Goal: Task Accomplishment & Management: Use online tool/utility

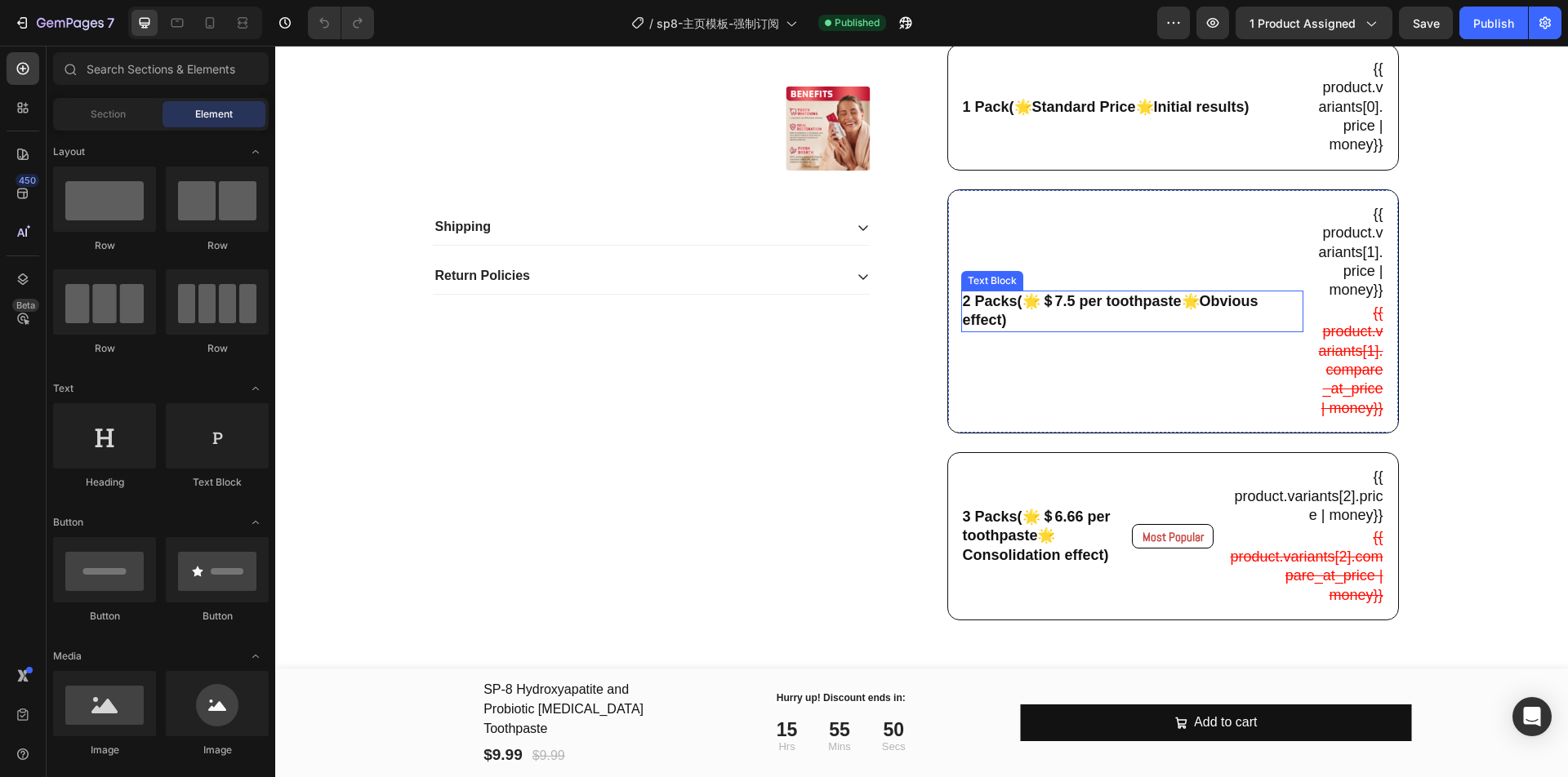
scroll to position [510, 0]
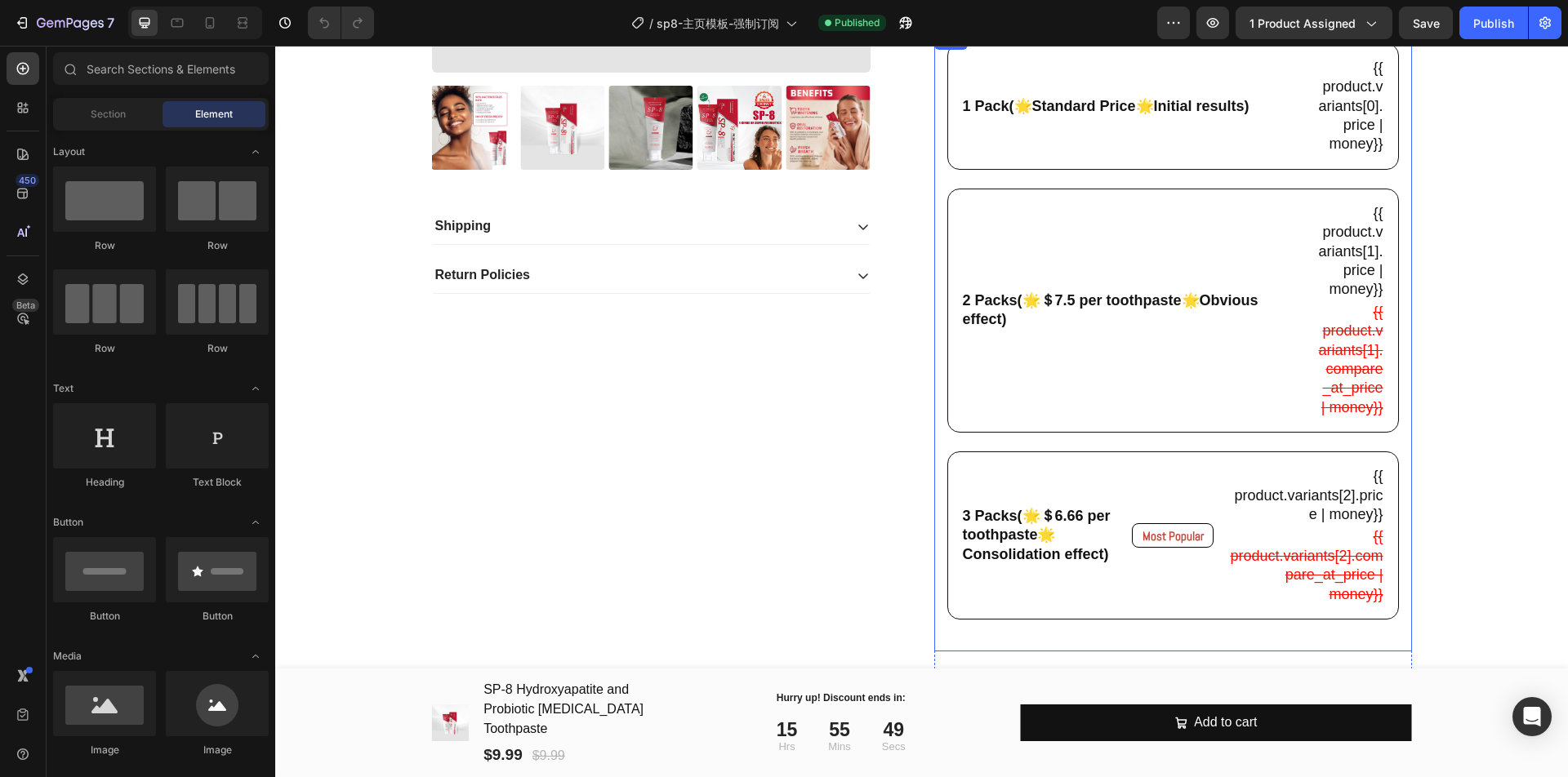
click at [1139, 184] on div "1 Pack(🌟Standard Price🌟Initial results) Text Block {{ product.variants[0].price…" at bounding box center [1173, 340] width 452 height 595
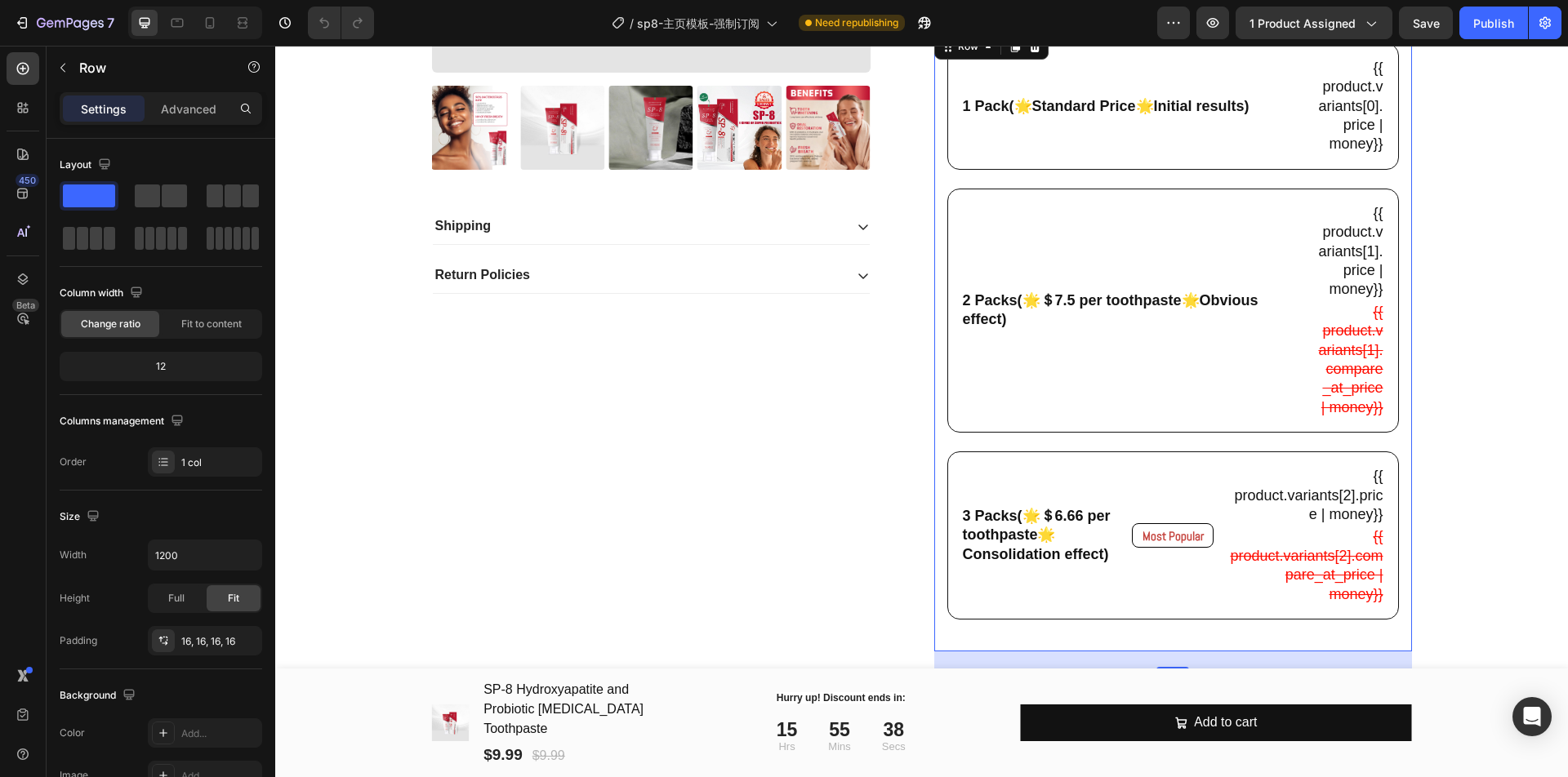
click at [1120, 179] on div "1 Pack(🌟Standard Price🌟Initial results) Text Block {{ product.variants[0].price…" at bounding box center [1173, 340] width 452 height 595
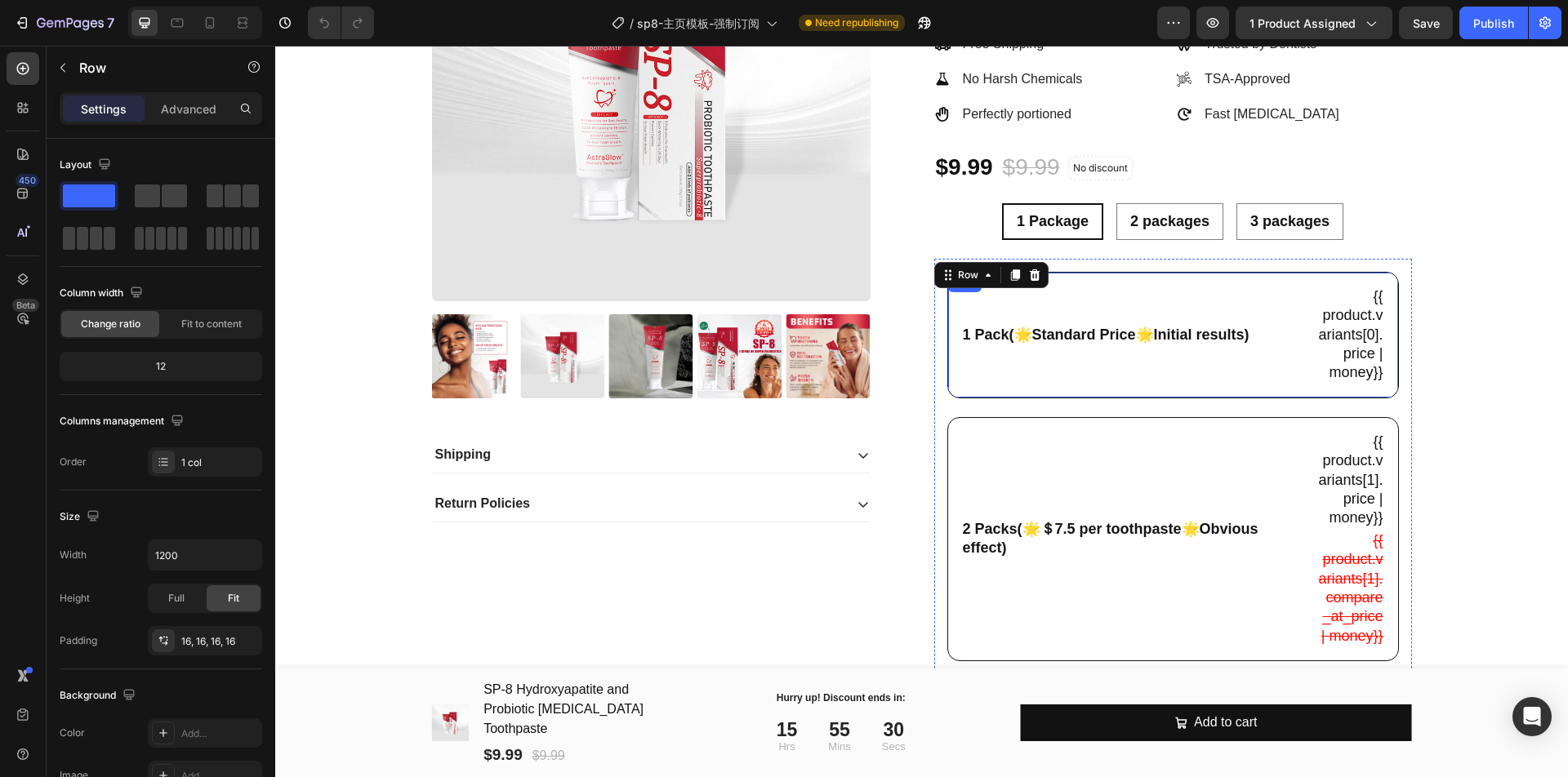
scroll to position [102, 0]
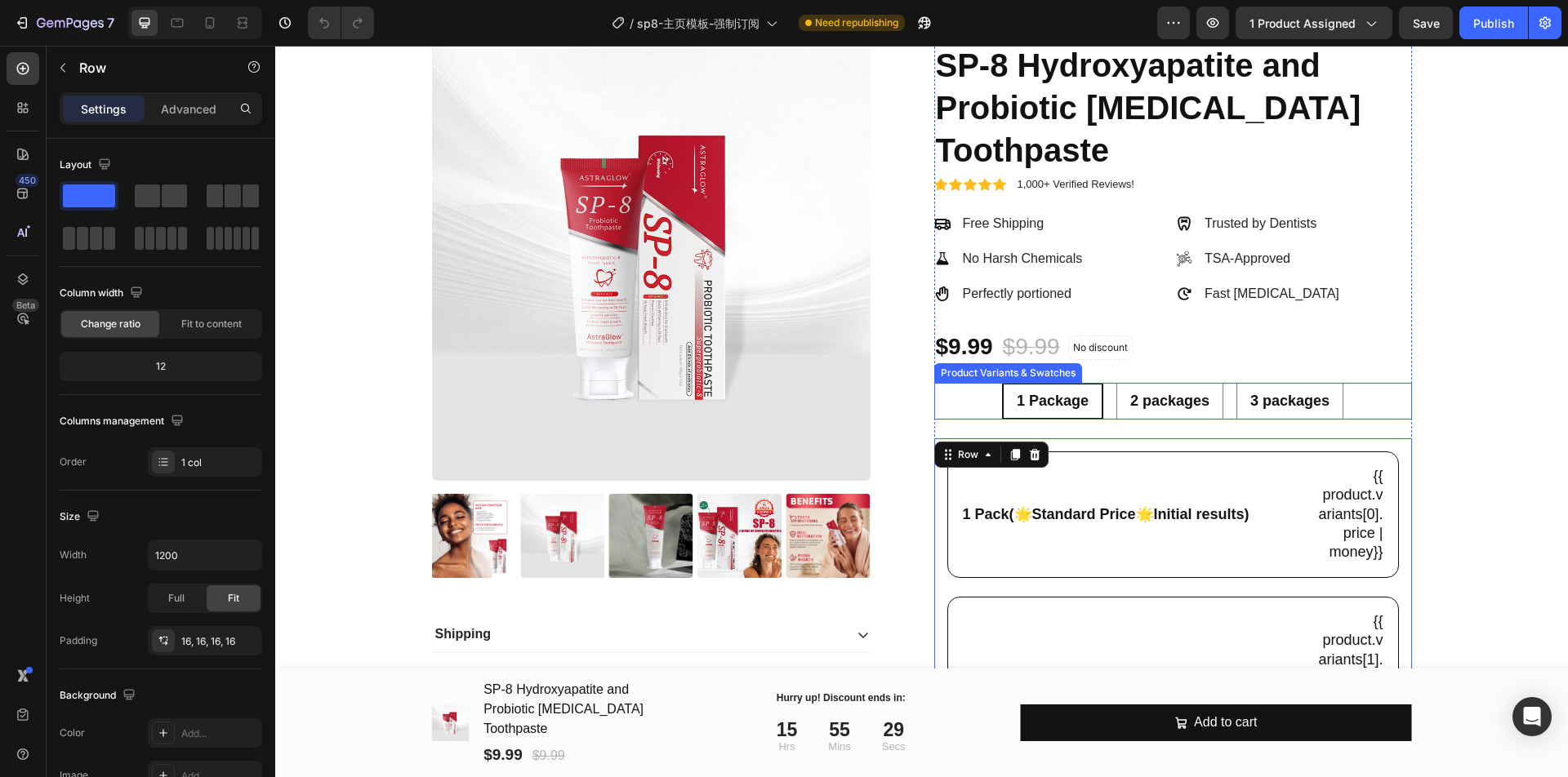
click at [1221, 406] on div "1 Package 1 Package 1 Package 2 packages 2 packages 2 packages 3 packages 3 pac…" at bounding box center [1173, 400] width 478 height 36
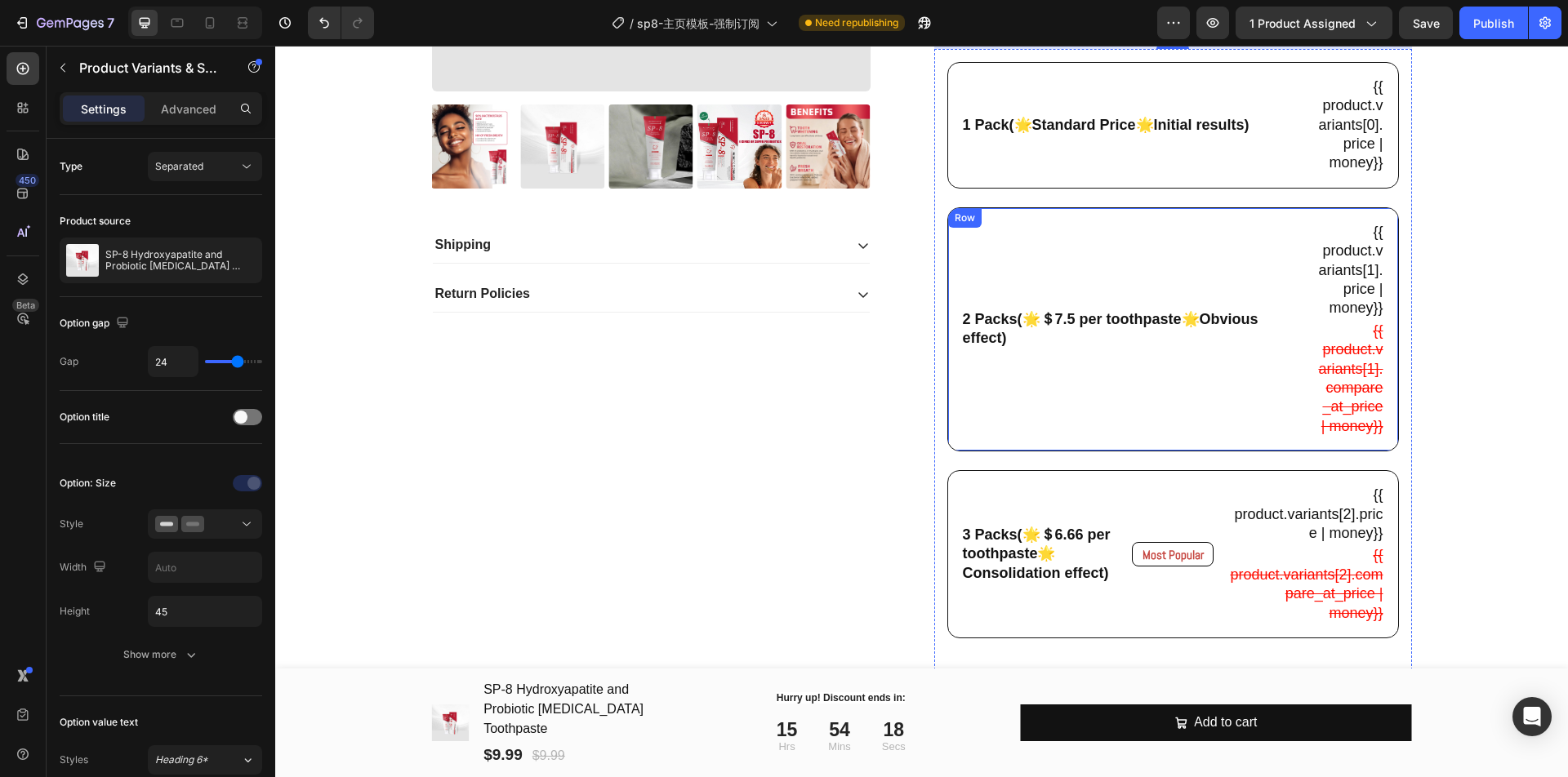
scroll to position [510, 0]
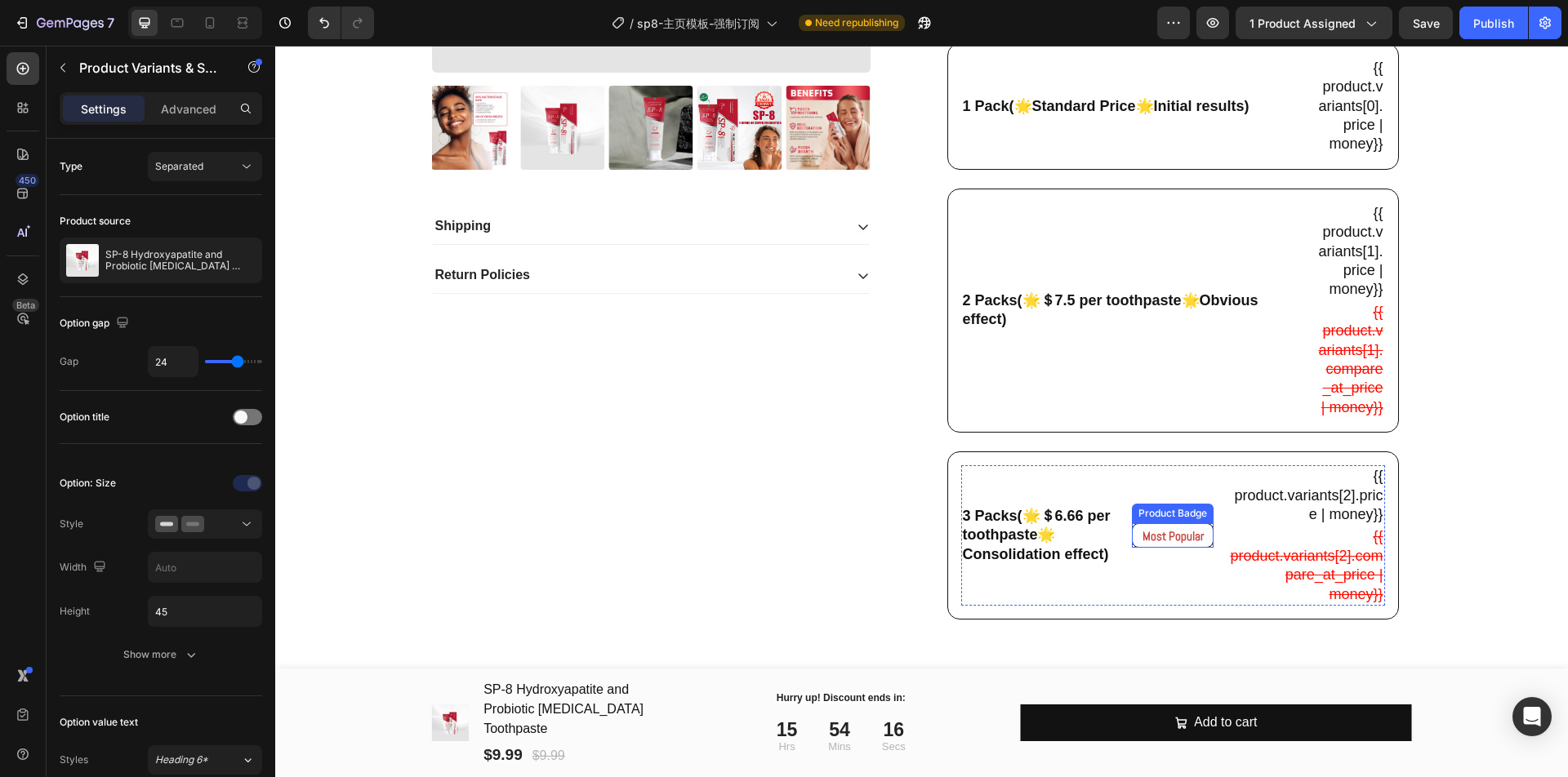
click at [1174, 557] on pre "Most Popular" at bounding box center [1173, 536] width 80 height 41
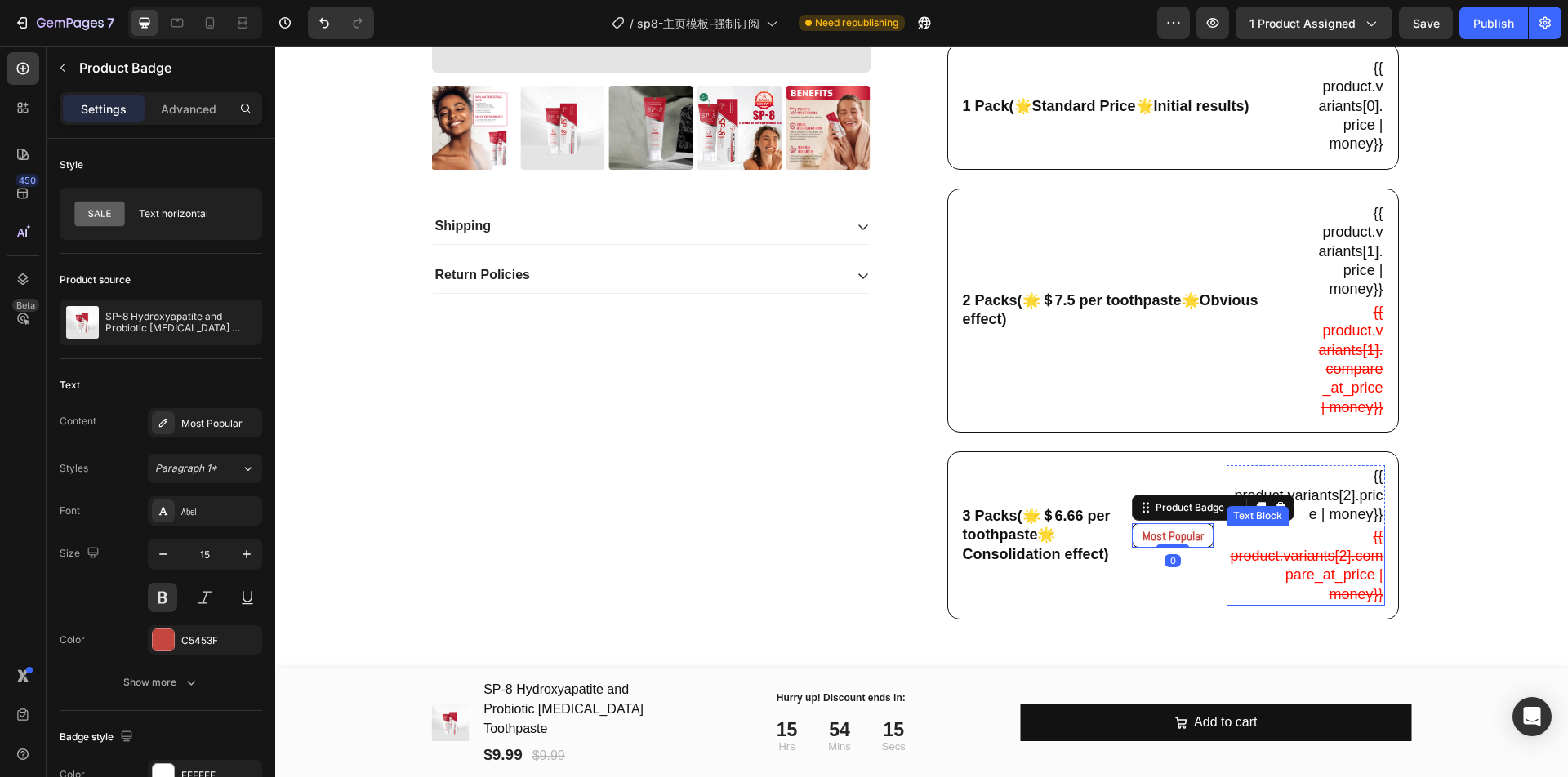
click at [1271, 523] on div "Text Block" at bounding box center [1258, 515] width 56 height 14
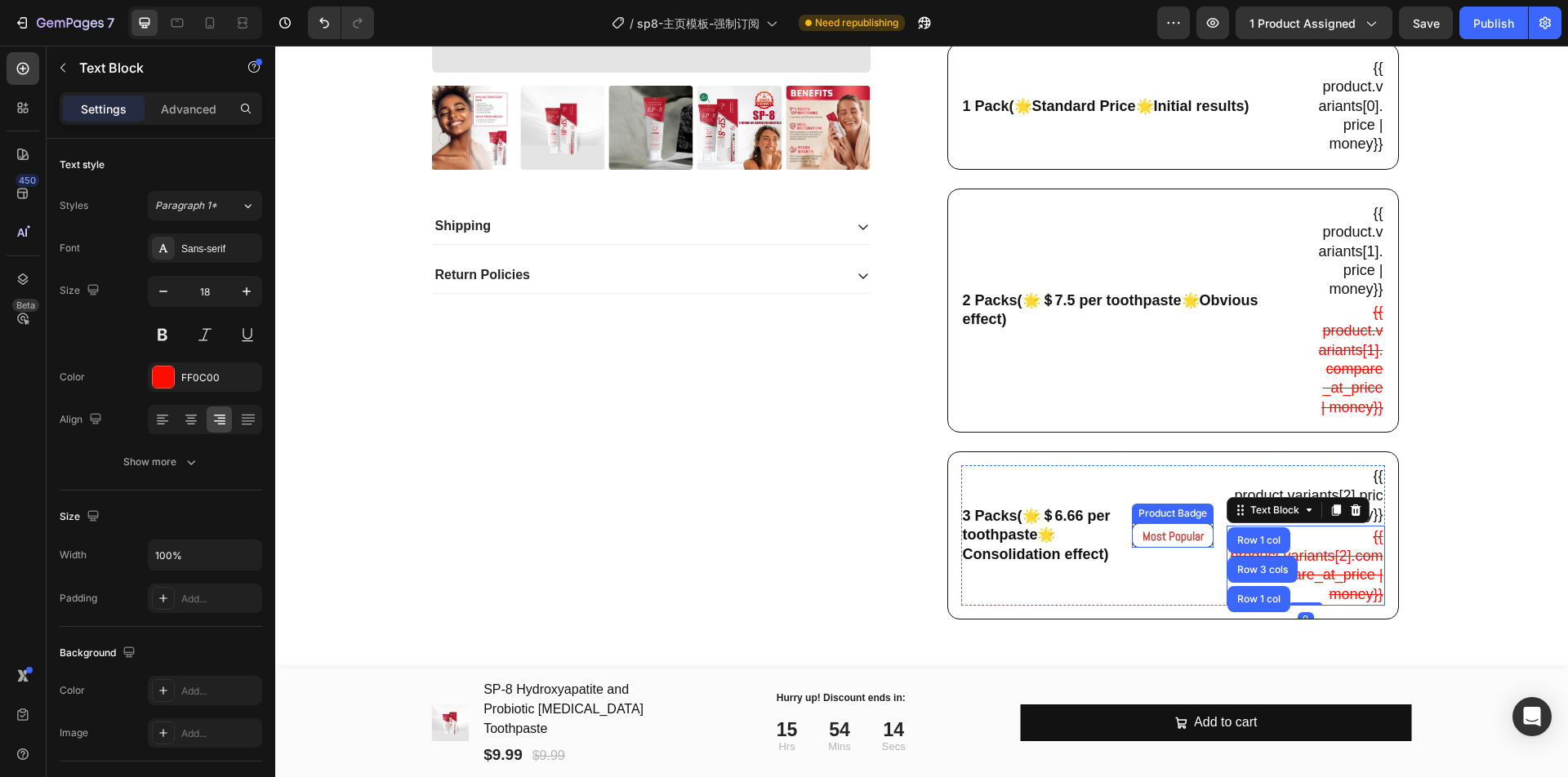
click at [1145, 557] on pre "Most Popular" at bounding box center [1173, 536] width 80 height 41
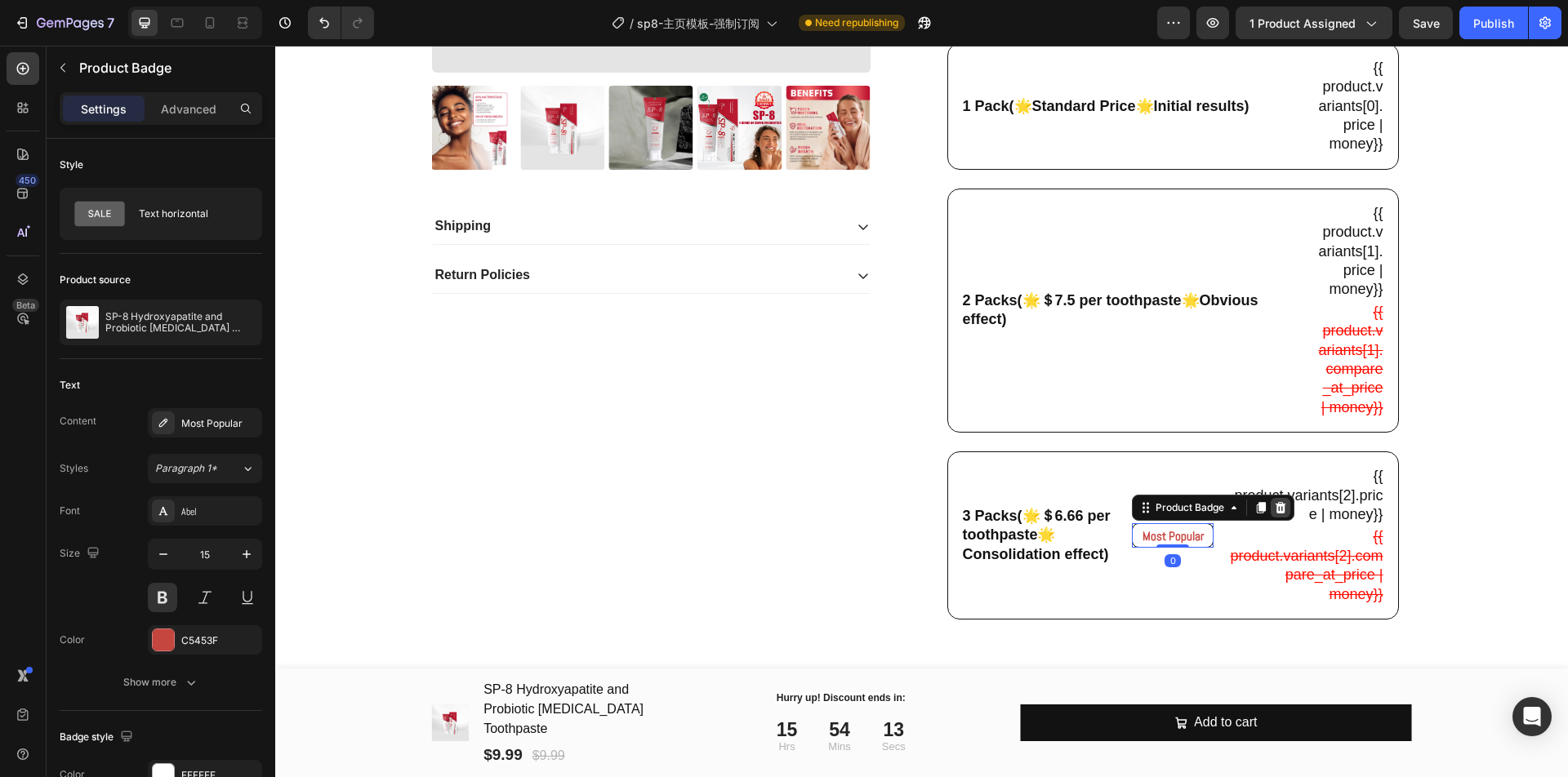
click at [1274, 515] on icon at bounding box center [1280, 507] width 13 height 13
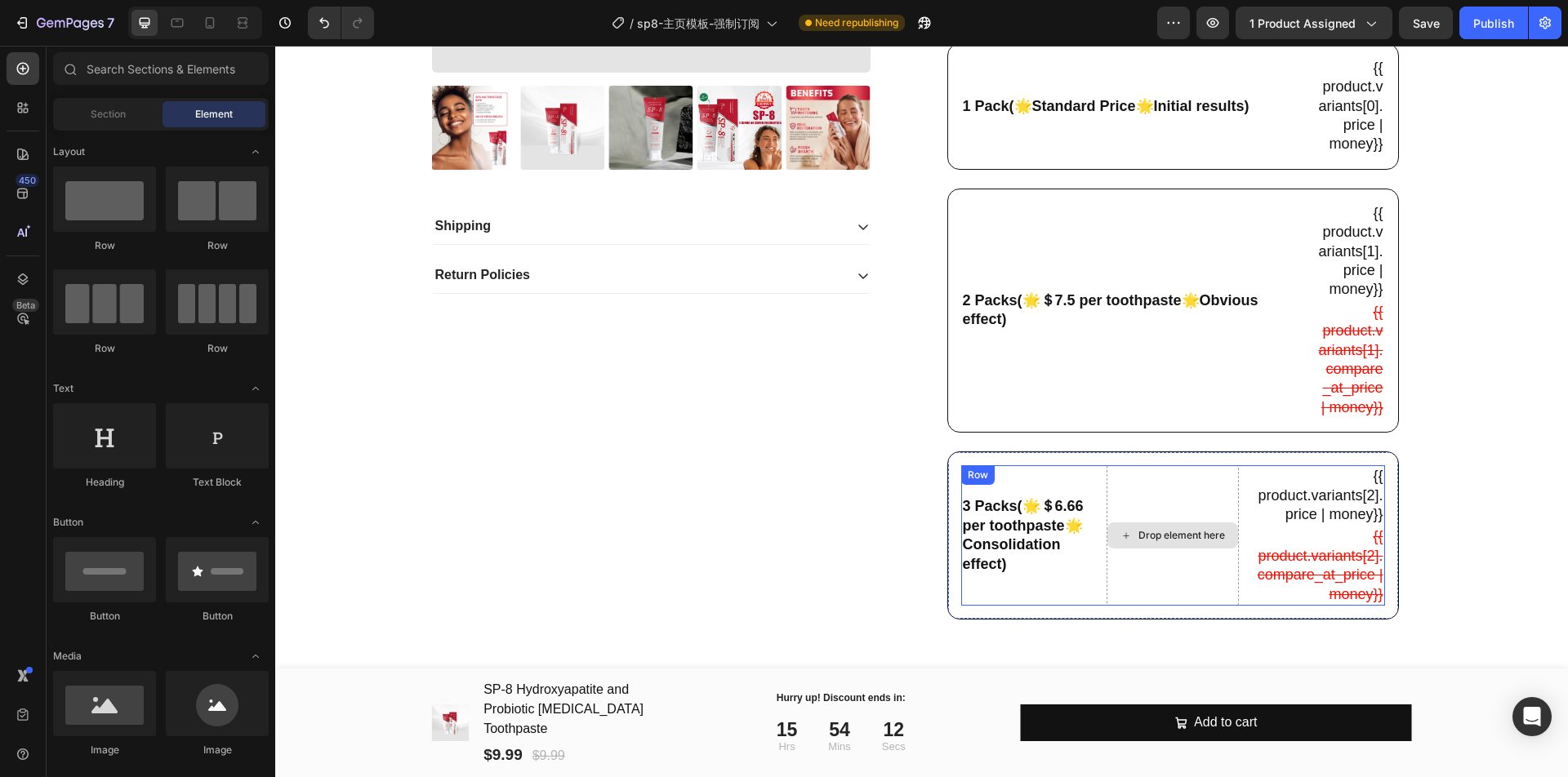
click at [1179, 543] on div "Drop element here" at bounding box center [1182, 535] width 86 height 13
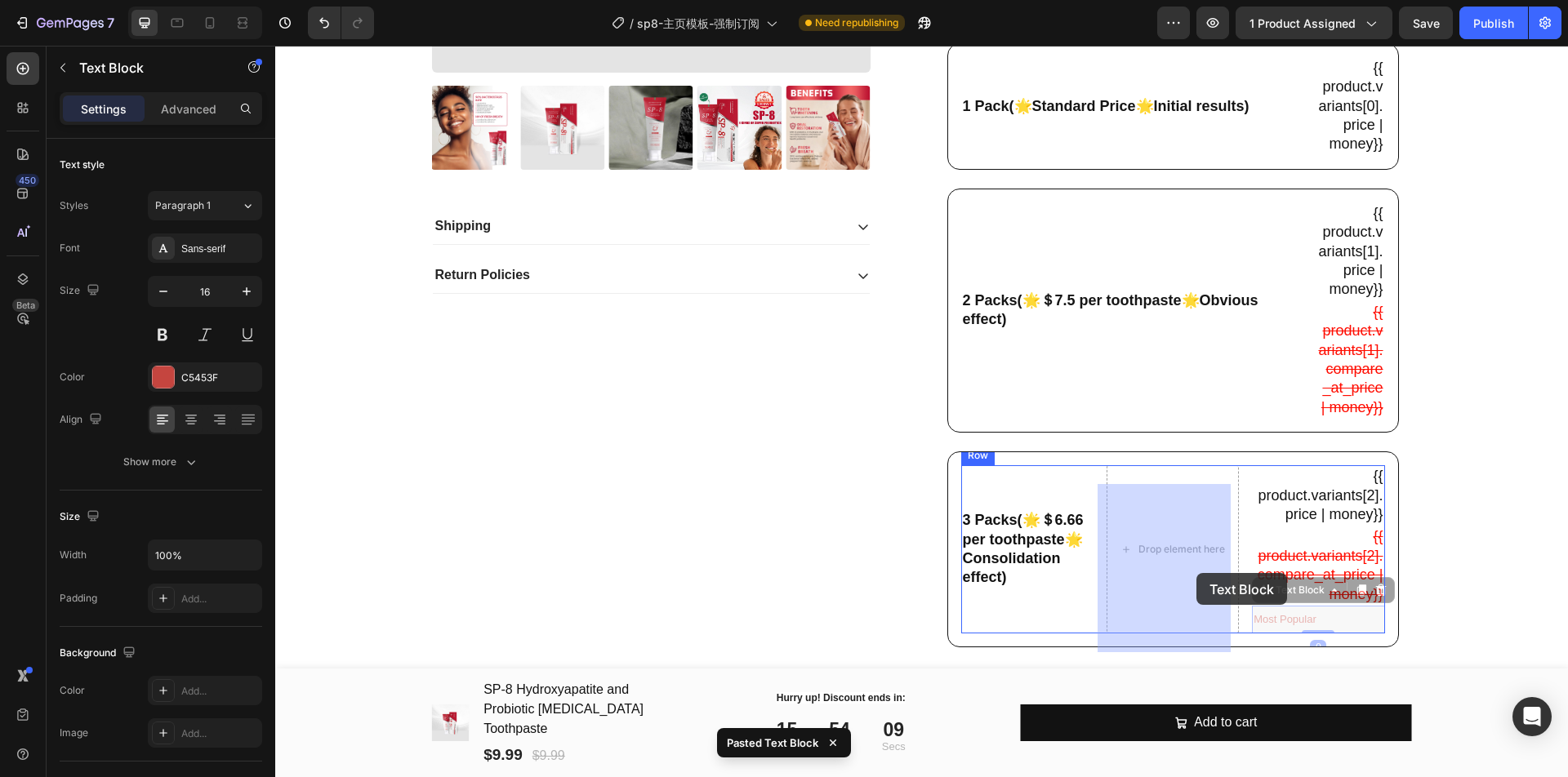
drag, startPoint x: 1259, startPoint y: 611, endPoint x: 1195, endPoint y: 573, distance: 74.4
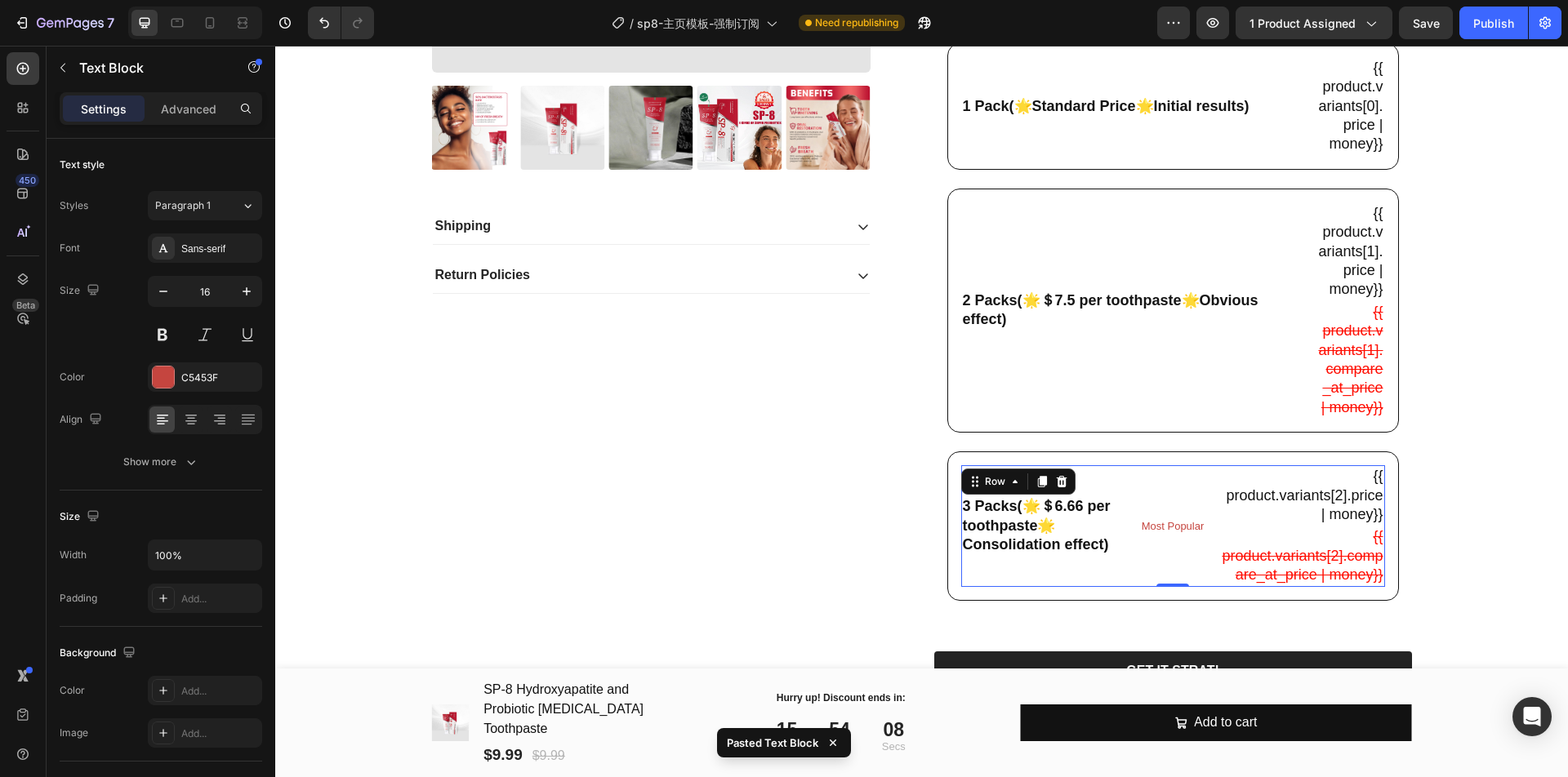
click at [1063, 587] on div "3 Packs(🌟＄6.66 per toothpaste🌟Consolidation effect) Text Block" at bounding box center [1045, 526] width 166 height 121
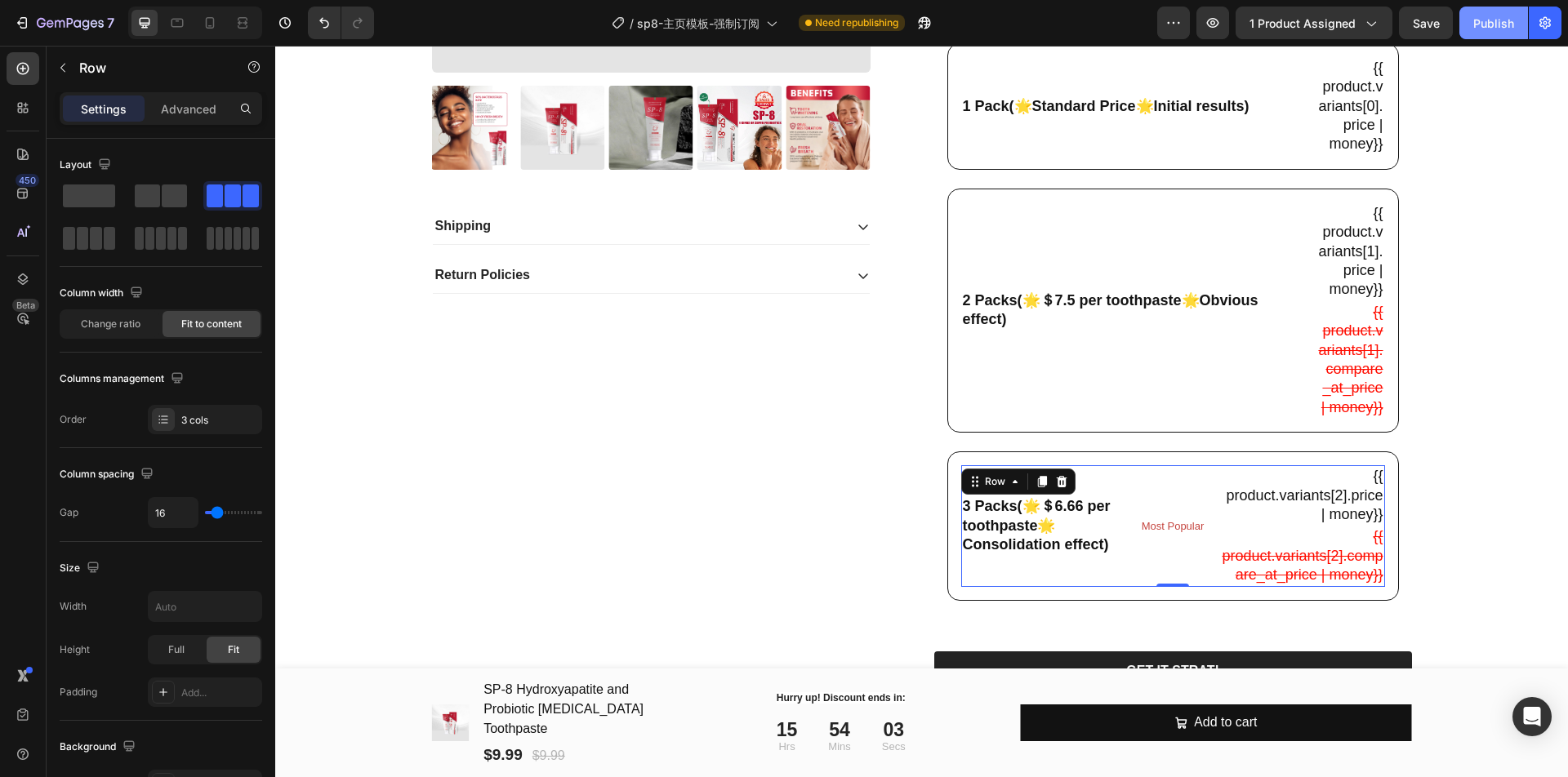
click at [1506, 15] on div "Publish" at bounding box center [1493, 23] width 41 height 17
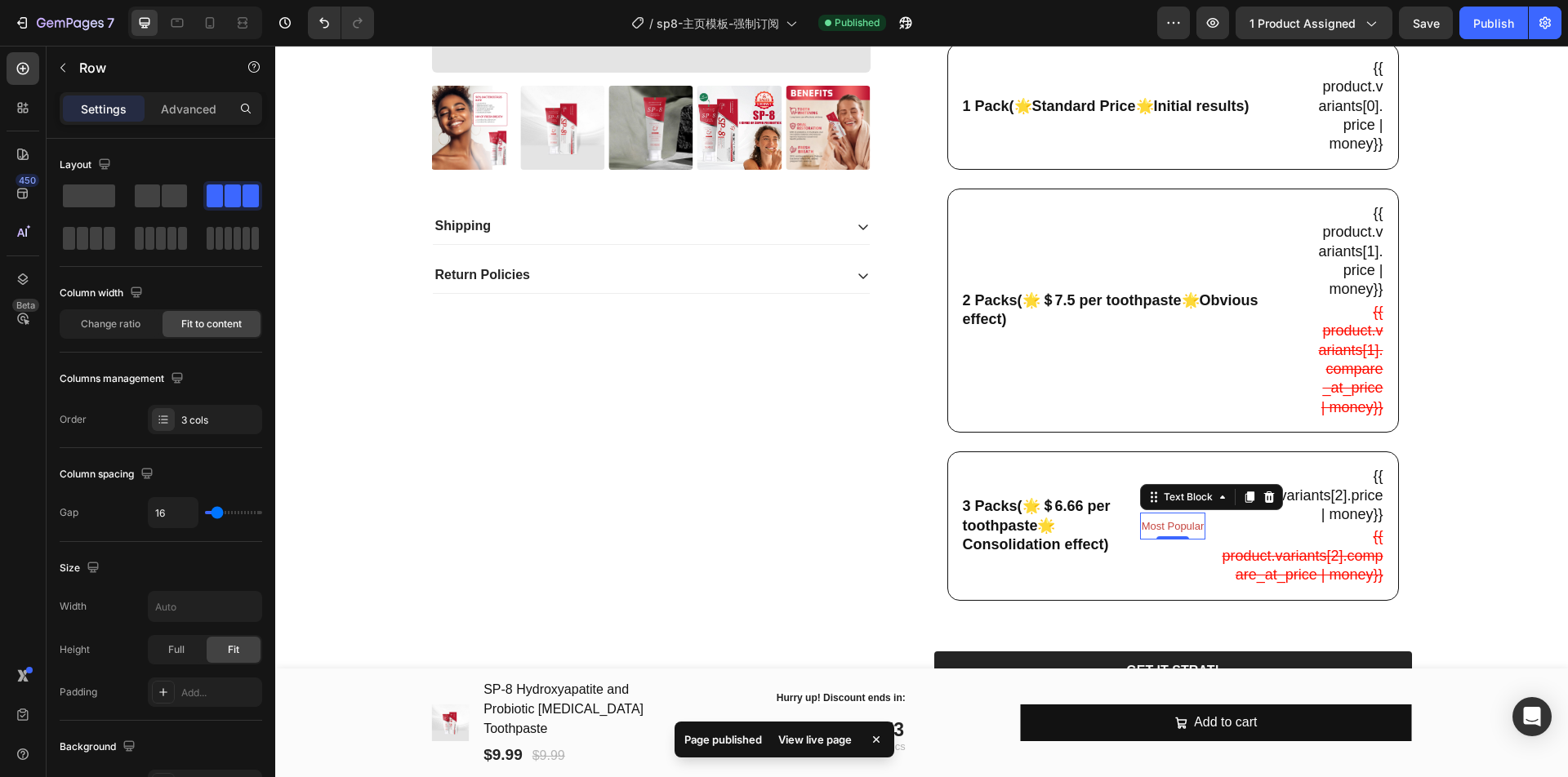
click at [1181, 532] on span "Most Popular" at bounding box center [1173, 526] width 63 height 12
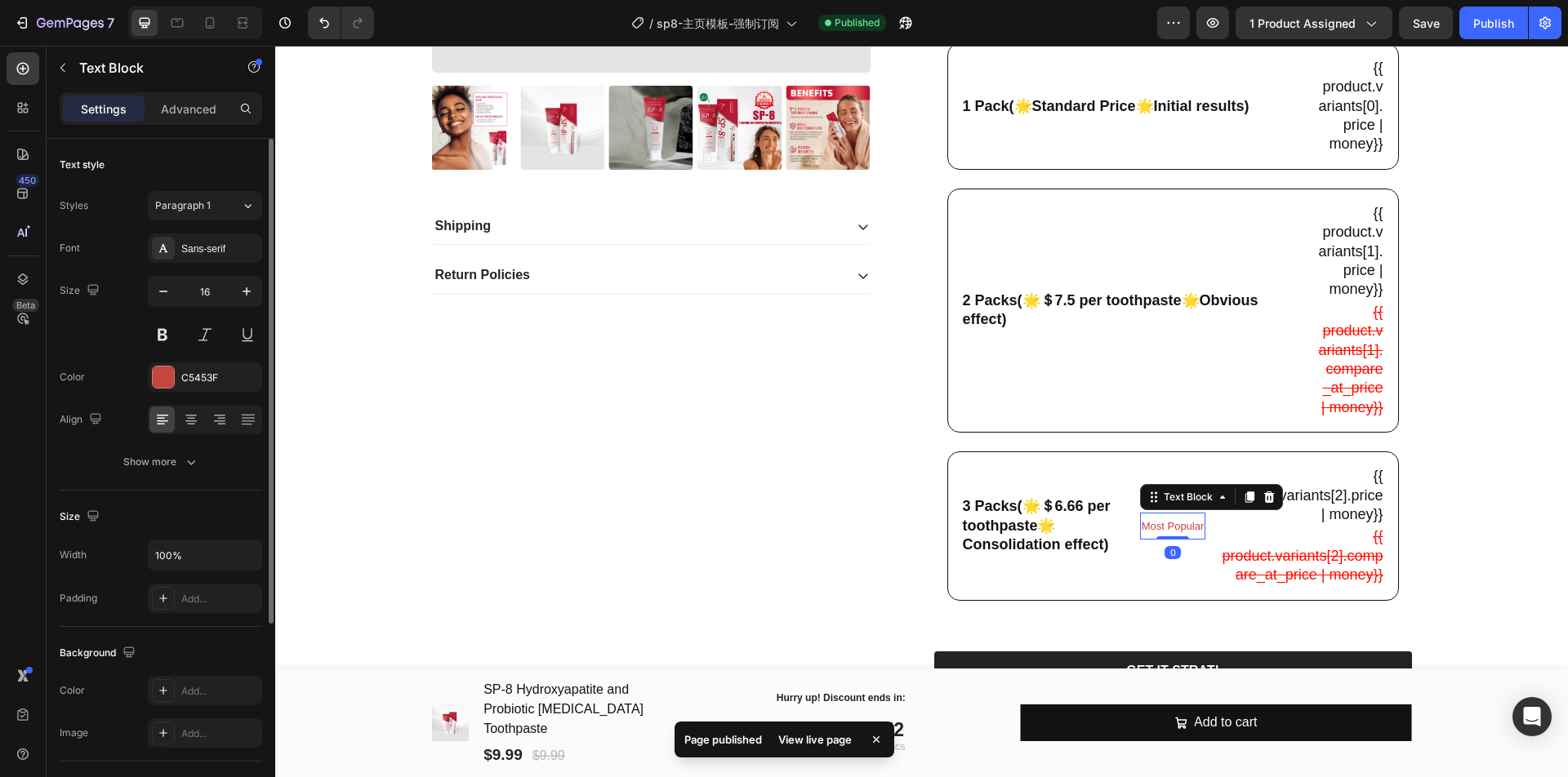
scroll to position [283, 0]
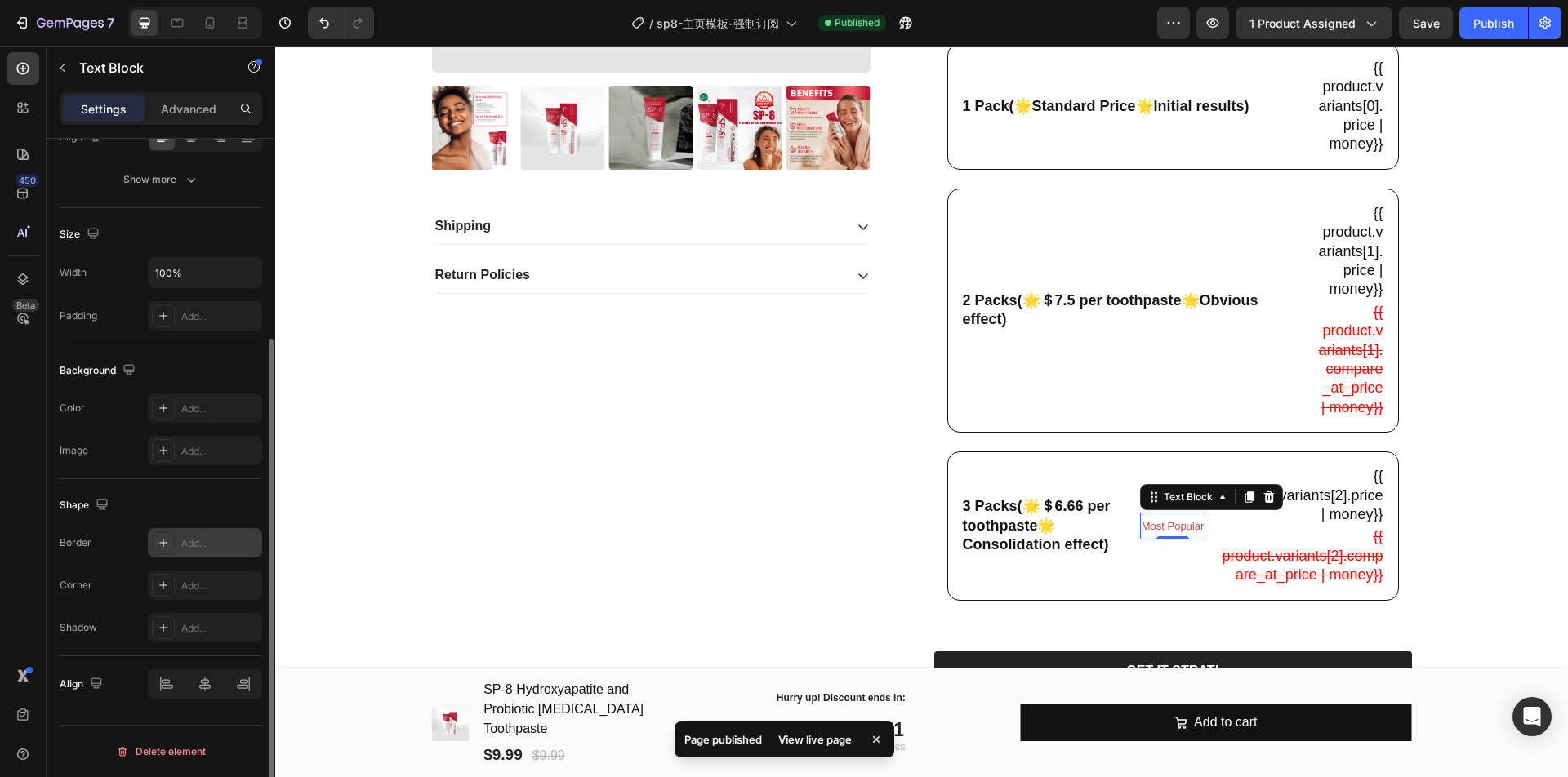
click at [195, 543] on div "Add..." at bounding box center [219, 543] width 77 height 14
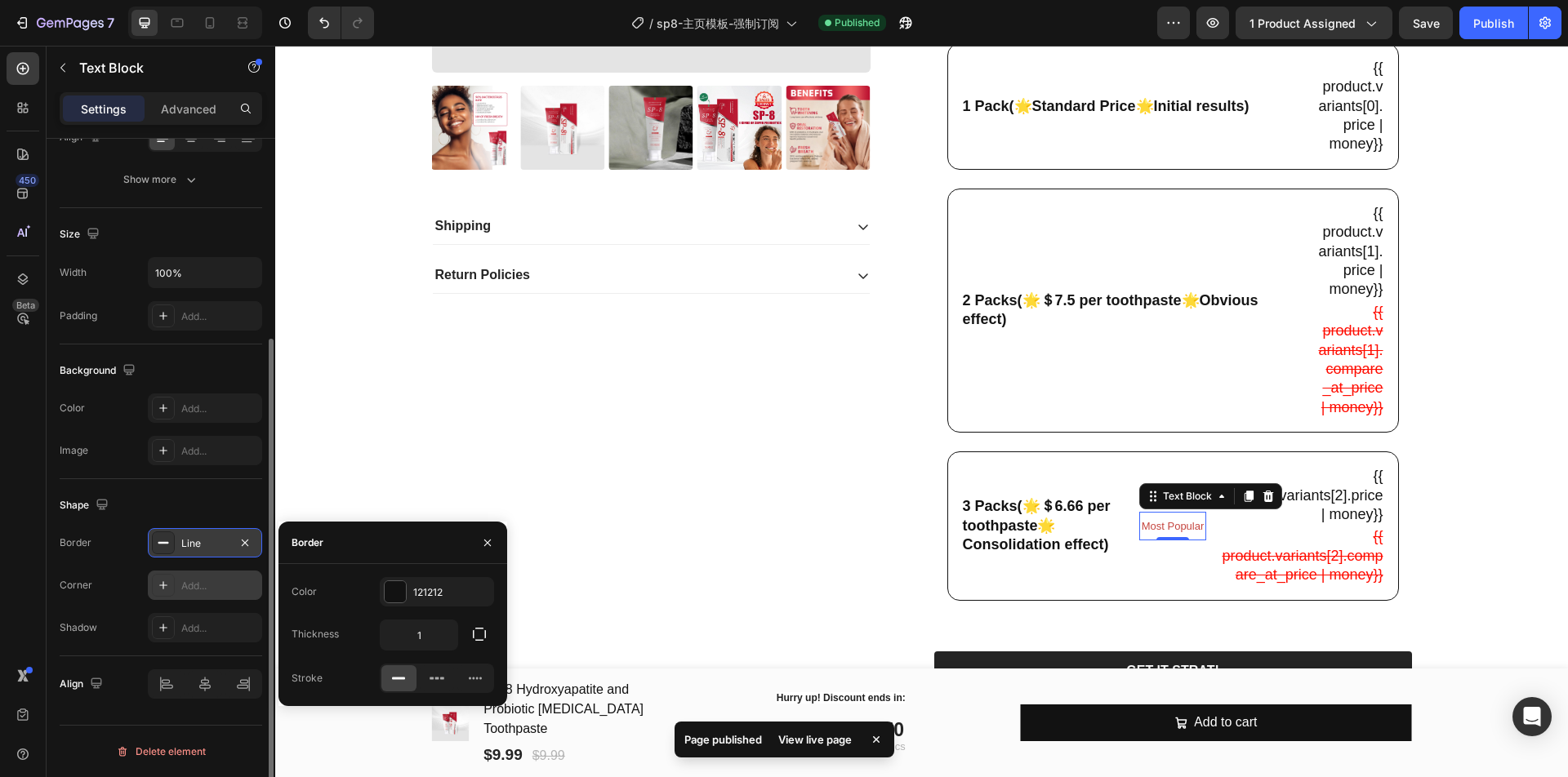
click at [196, 575] on div "Add..." at bounding box center [205, 585] width 114 height 30
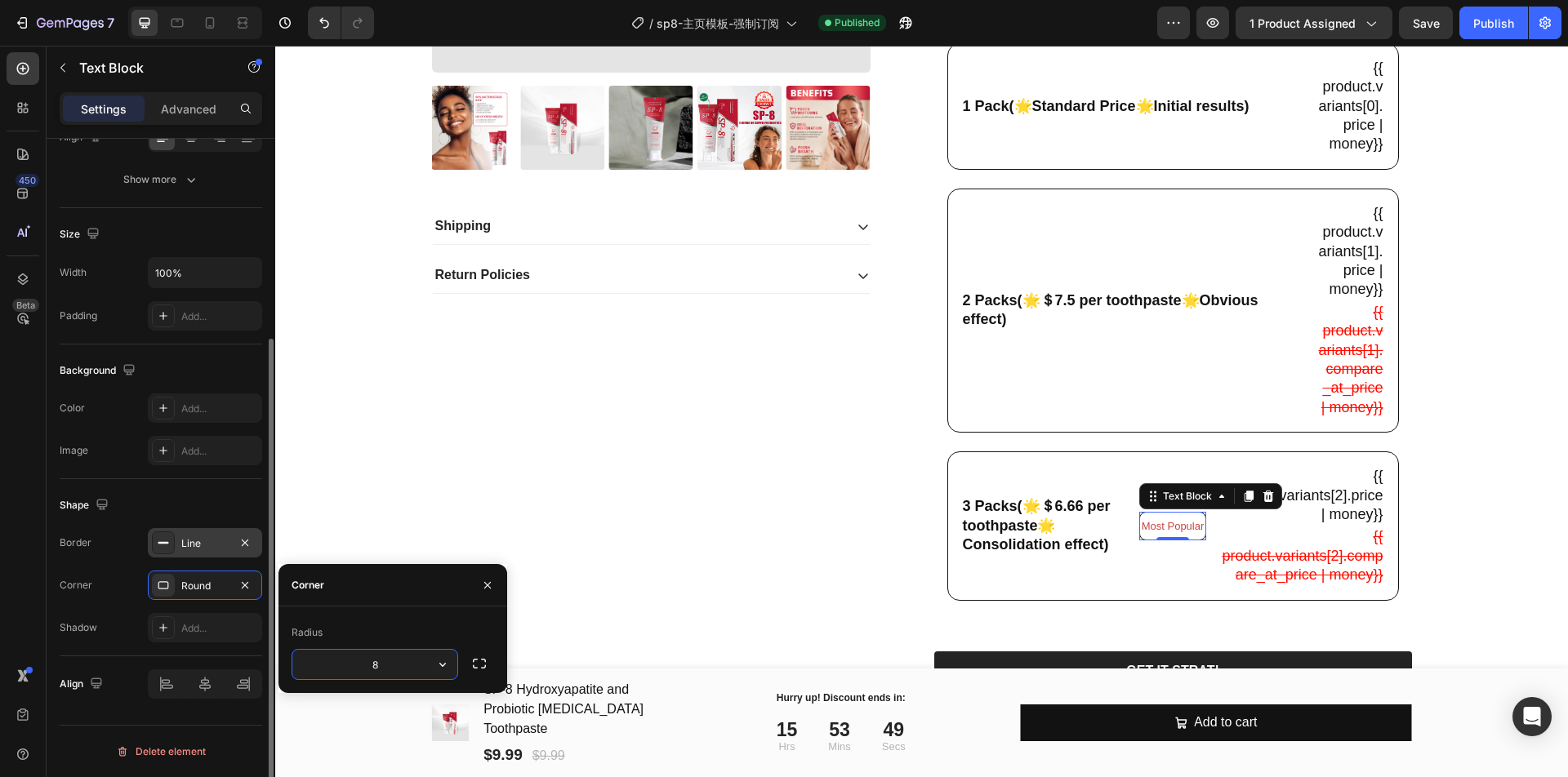
click at [225, 510] on div "Shape" at bounding box center [160, 505] width 202 height 26
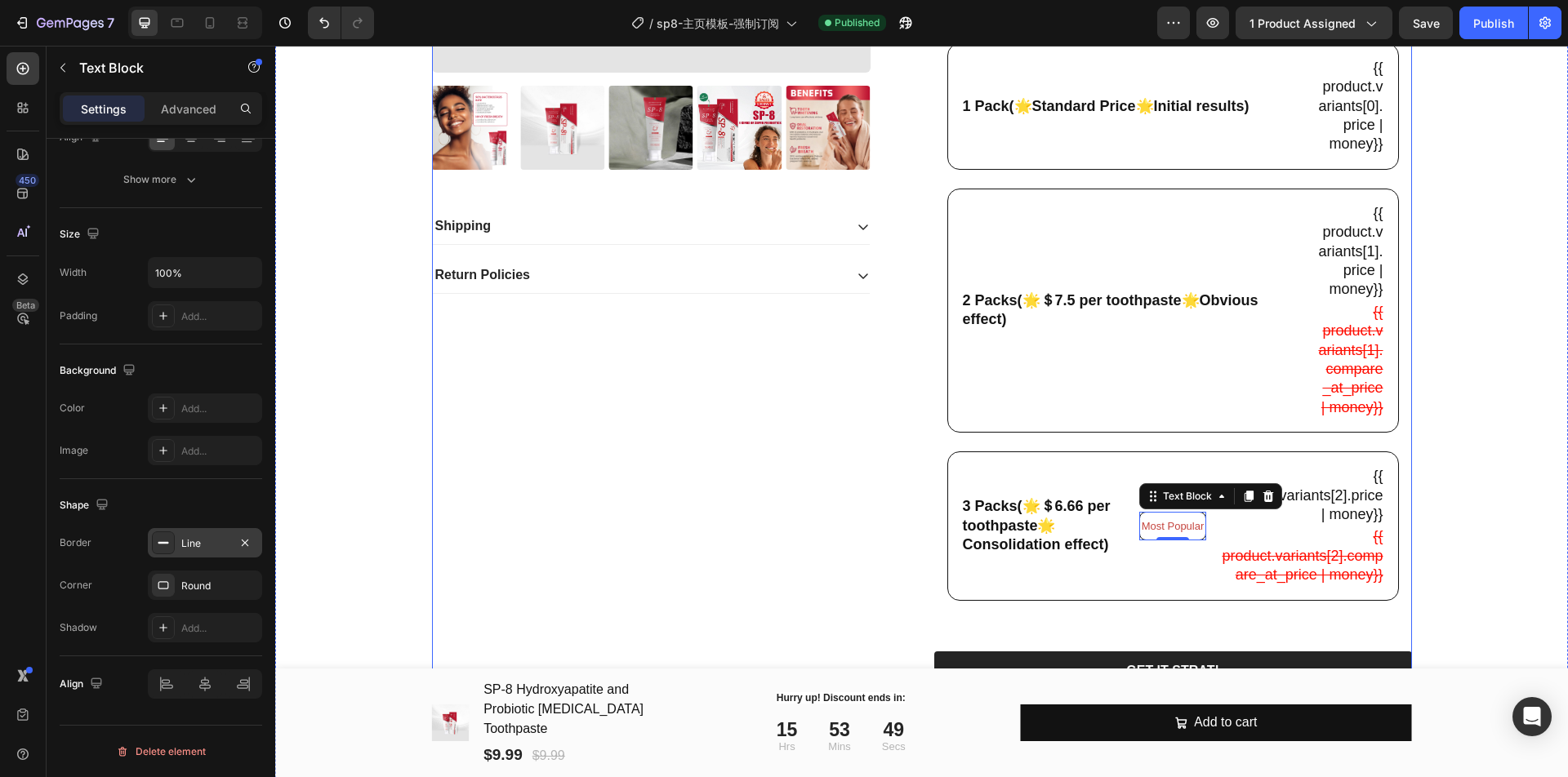
click at [670, 504] on div "Product Images Shipping Return Policies Accordion" at bounding box center [671, 300] width 478 height 1333
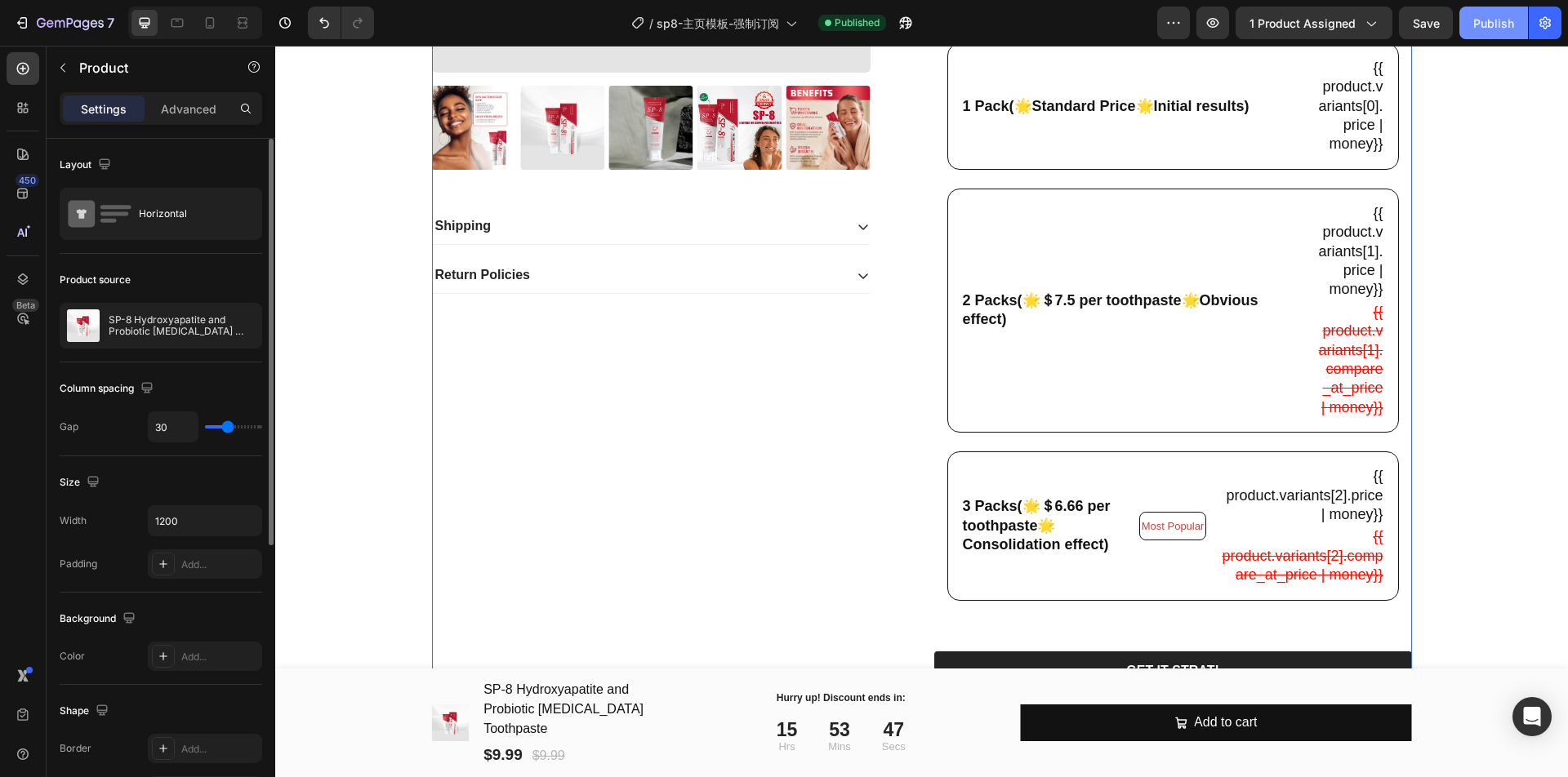
click at [1488, 30] on div "Publish" at bounding box center [1493, 23] width 41 height 17
click at [202, 19] on icon at bounding box center [209, 22] width 16 height 16
type input "0"
type input "100%"
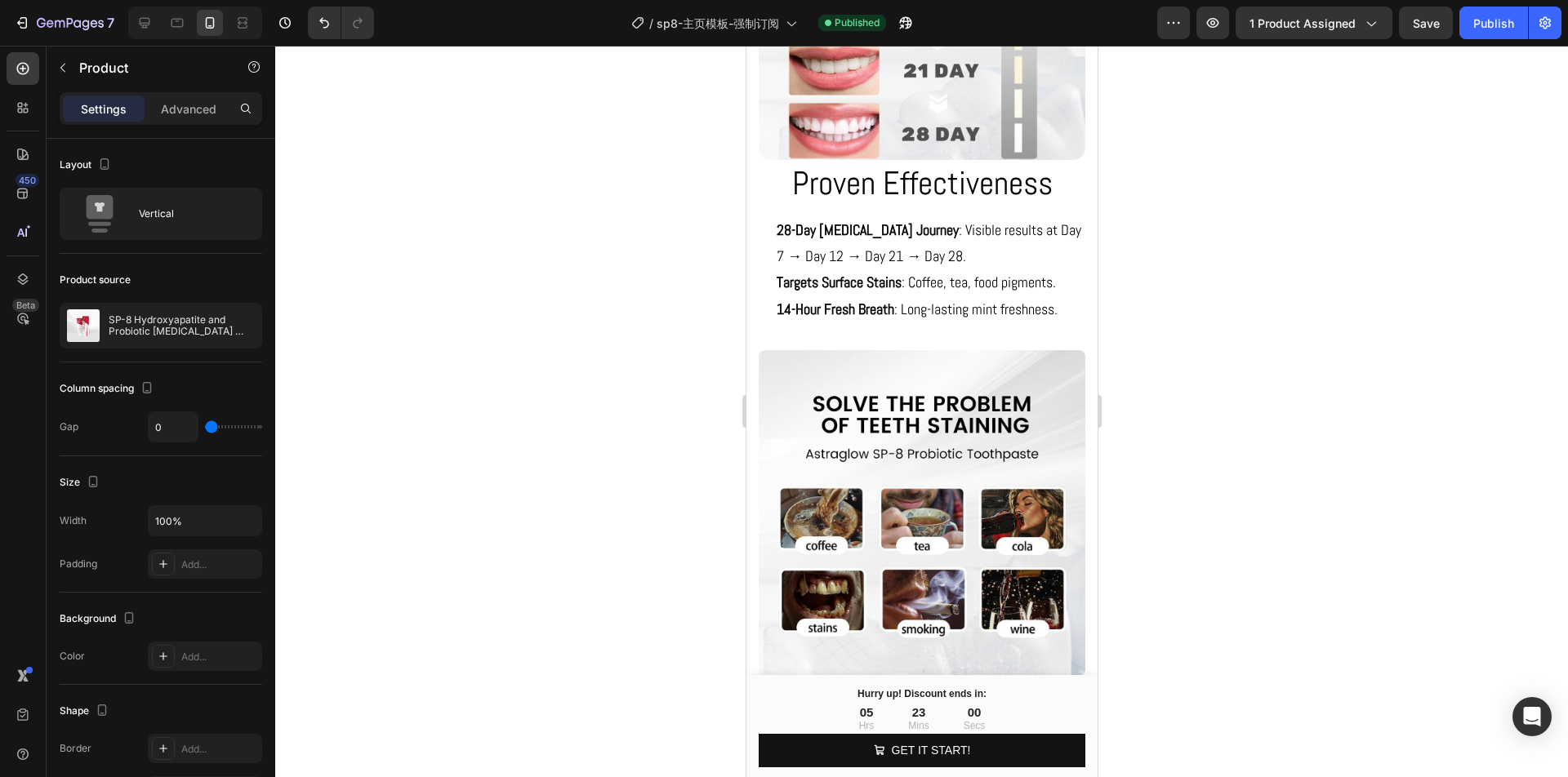
scroll to position [2348, 0]
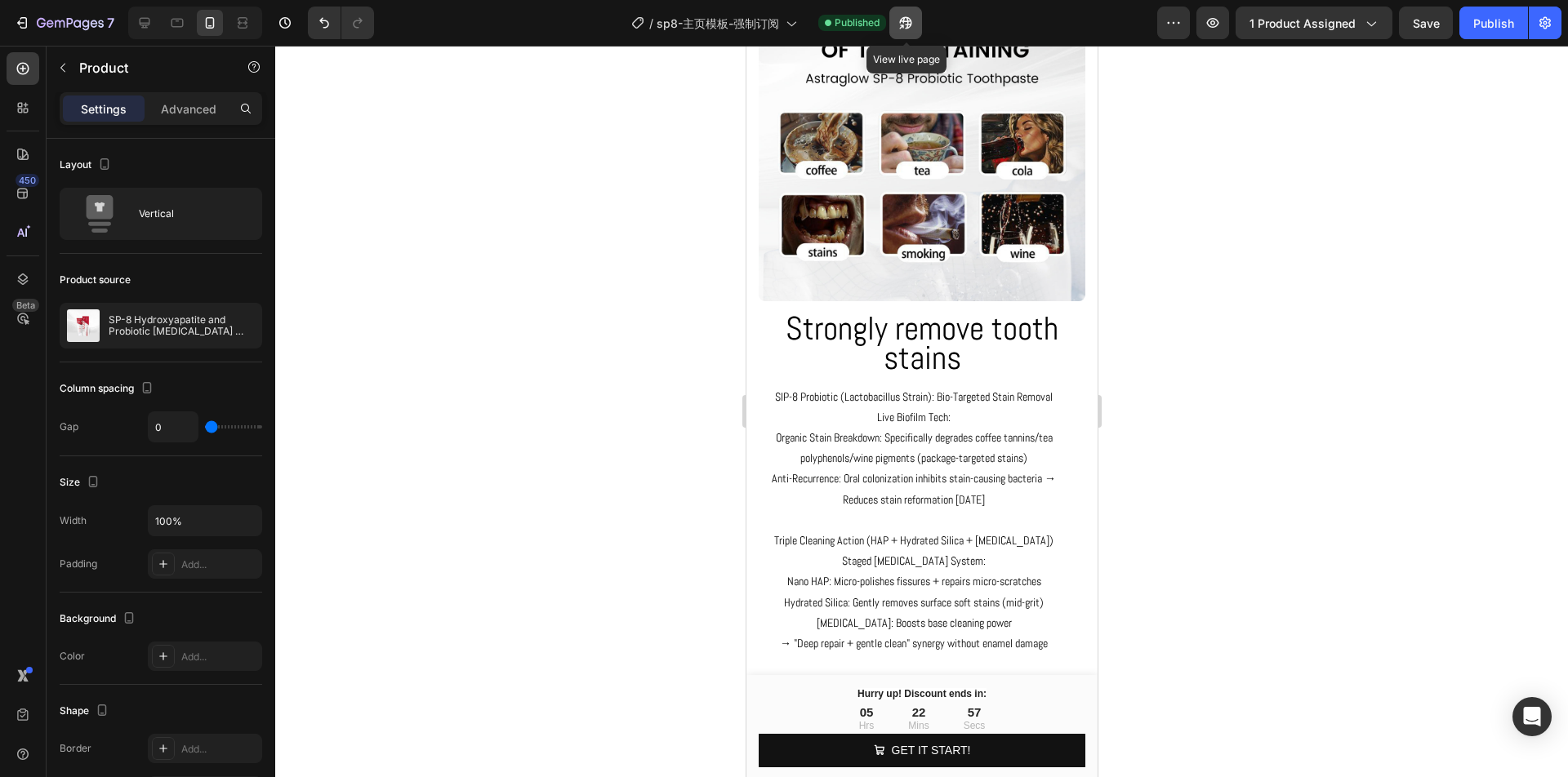
click at [903, 25] on icon "button" at bounding box center [901, 26] width 4 height 4
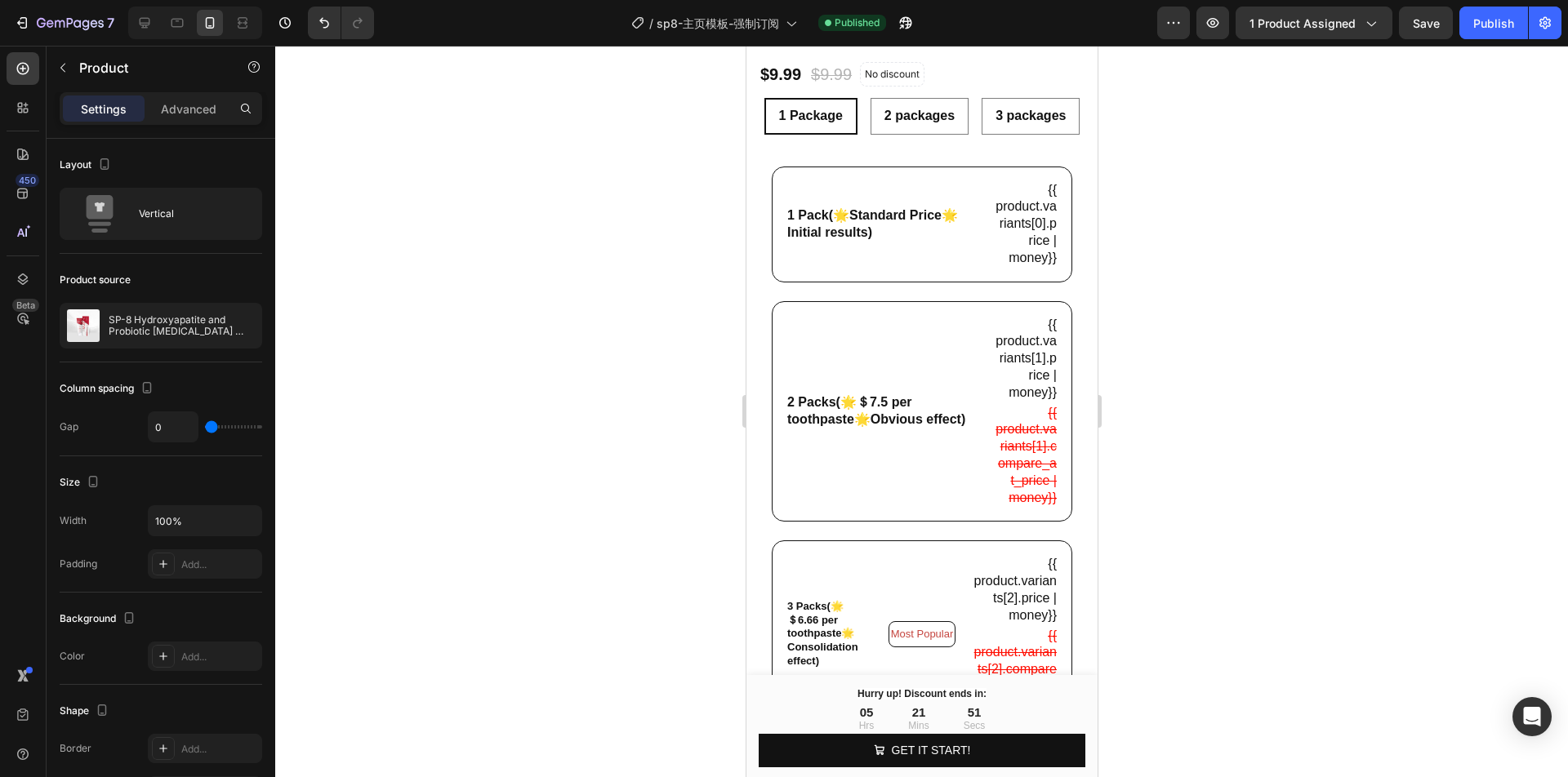
scroll to position [477, 0]
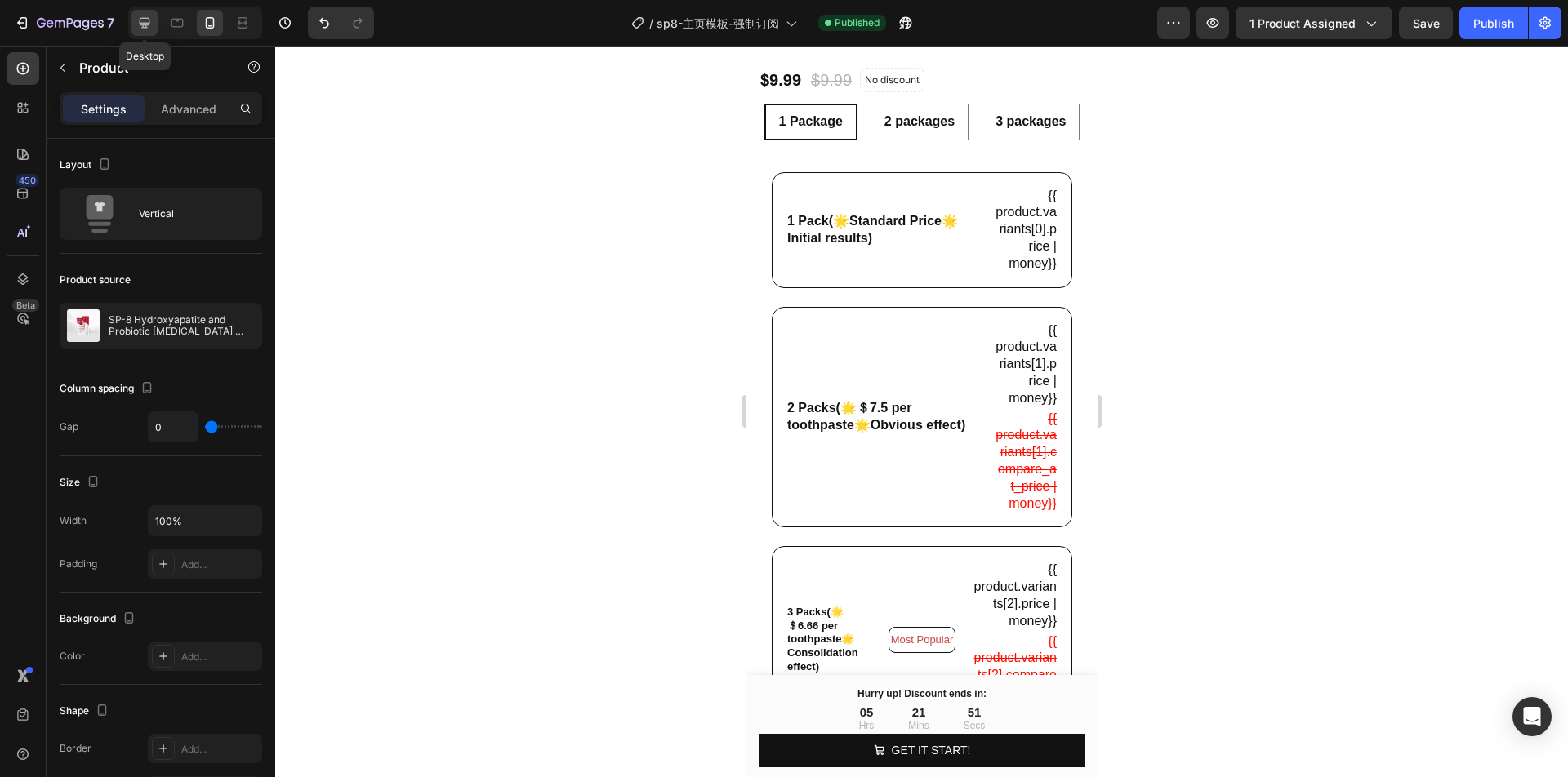
click at [152, 28] on icon at bounding box center [144, 22] width 16 height 16
type input "30"
type input "1200"
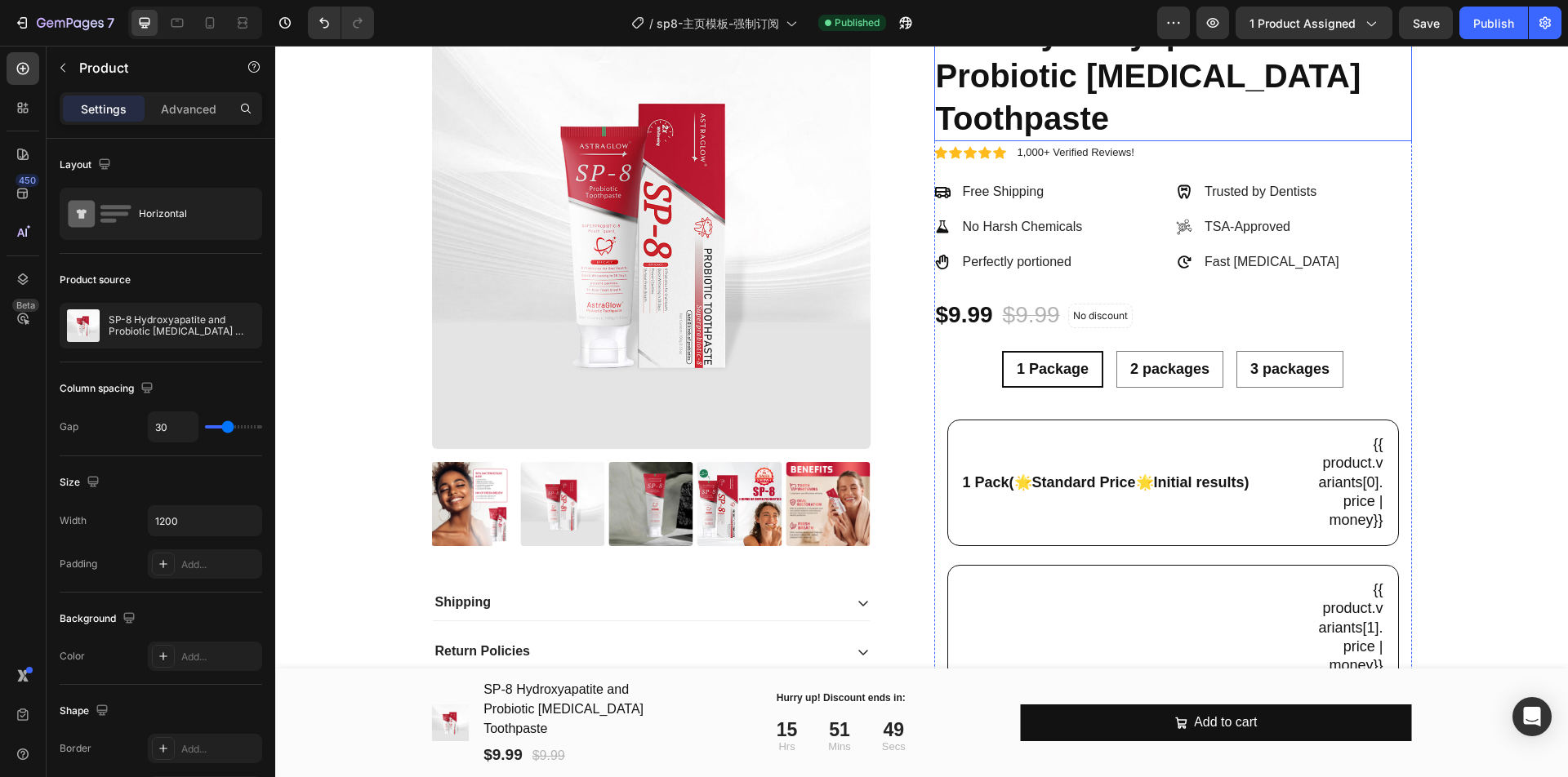
scroll to position [41, 0]
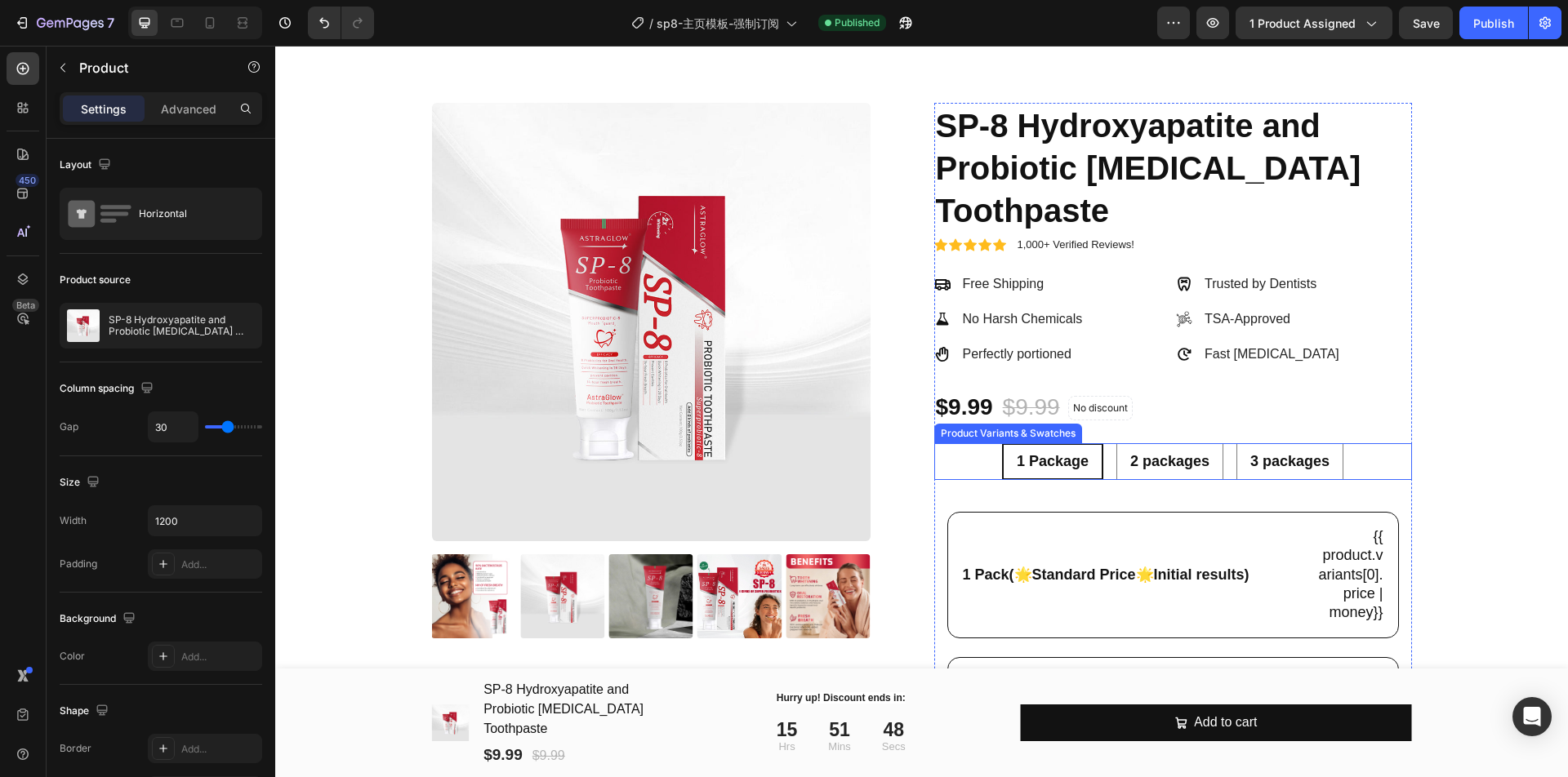
click at [981, 460] on div "1 Package 1 Package 1 Package 2 packages 2 packages 2 packages 3 packages 3 pac…" at bounding box center [1173, 461] width 478 height 36
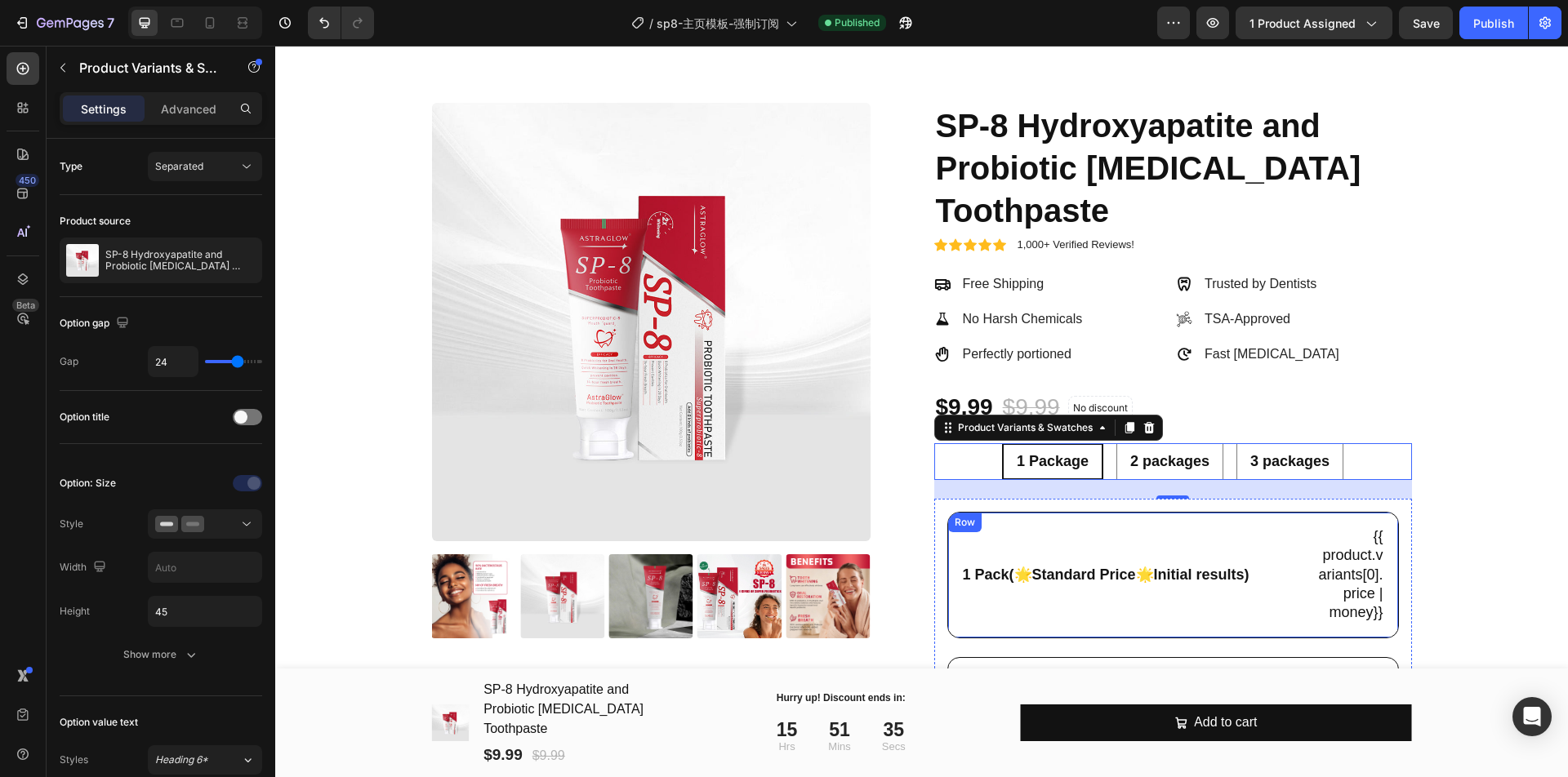
scroll to position [144, 0]
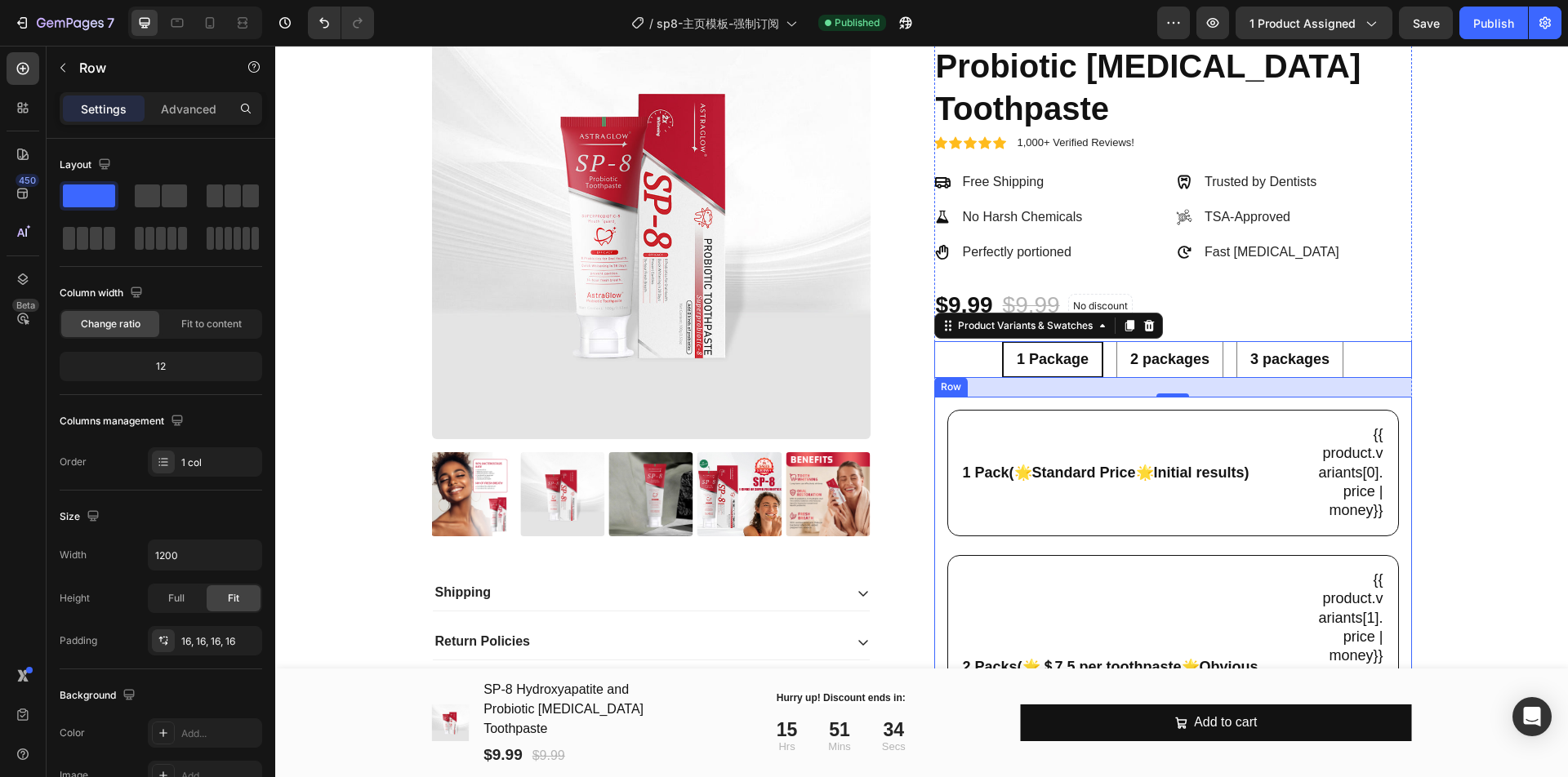
click at [1133, 540] on div "1 Pack(🌟Standard Price🌟Initial results) Text Block {{ product.variants[0].price…" at bounding box center [1173, 697] width 452 height 576
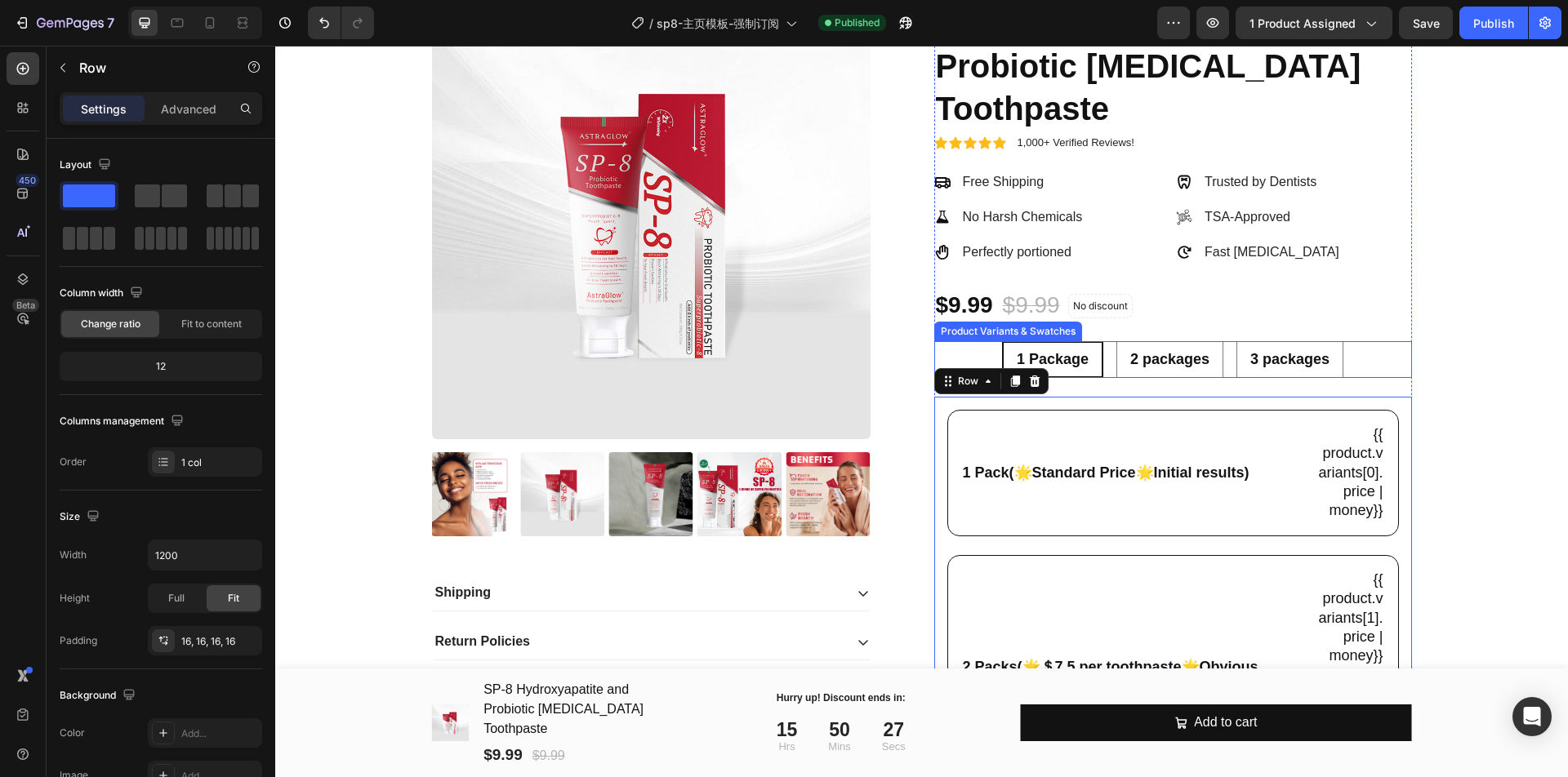
click at [1079, 363] on div "1 Package" at bounding box center [1053, 360] width 98 height 32
click at [1053, 341] on input "1 Package 1 Package 1 Package" at bounding box center [1052, 340] width 1 height 1
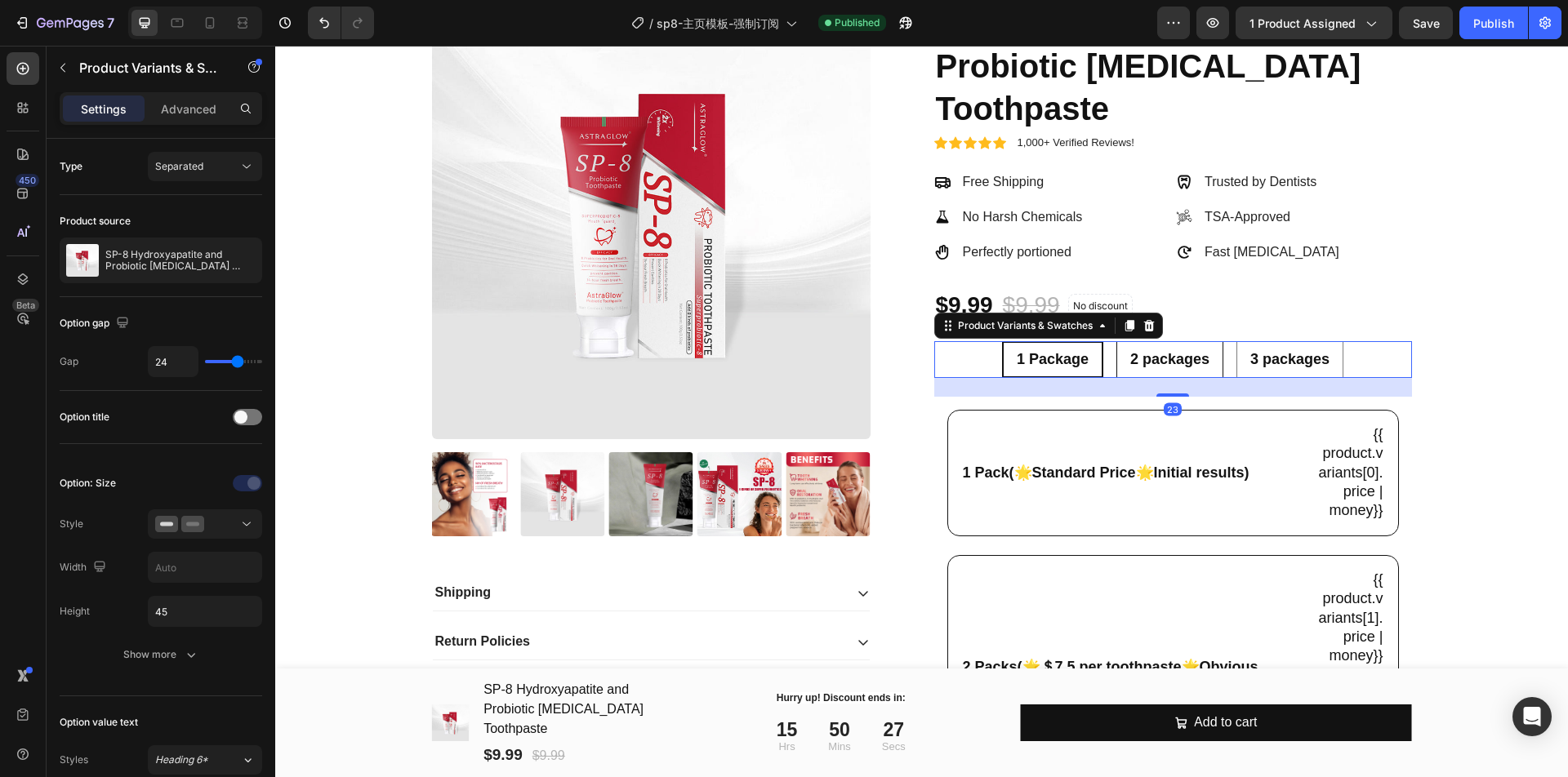
click at [1151, 364] on span "2 packages" at bounding box center [1170, 359] width 80 height 16
click at [1169, 341] on input "2 packages 2 packages 2 packages" at bounding box center [1169, 340] width 1 height 1
radio input "true"
click at [1289, 365] on span "3 packages" at bounding box center [1290, 359] width 80 height 16
click at [1289, 341] on input "3 packages 3 packages 3 packages" at bounding box center [1289, 340] width 1 height 1
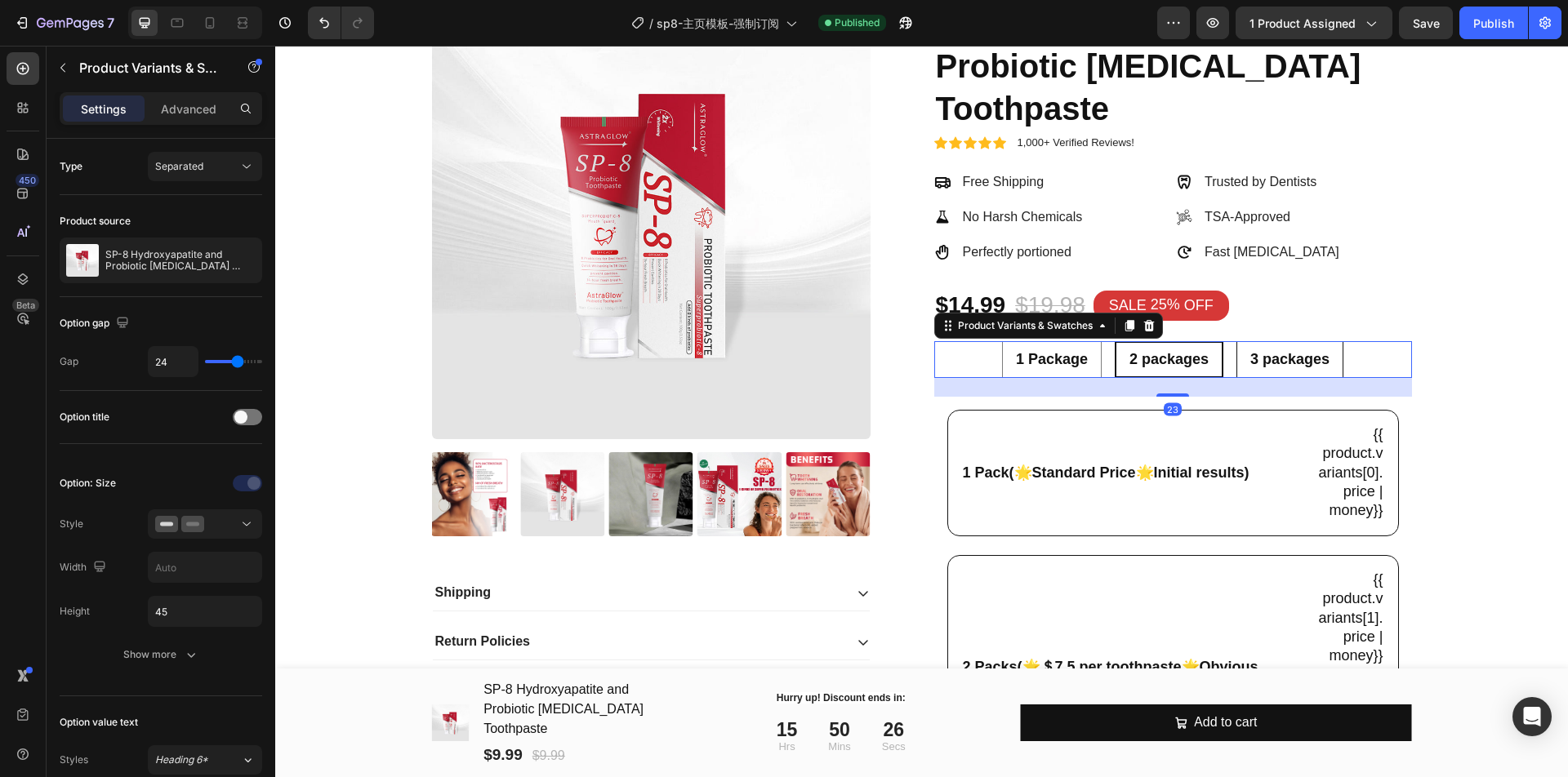
radio input "true"
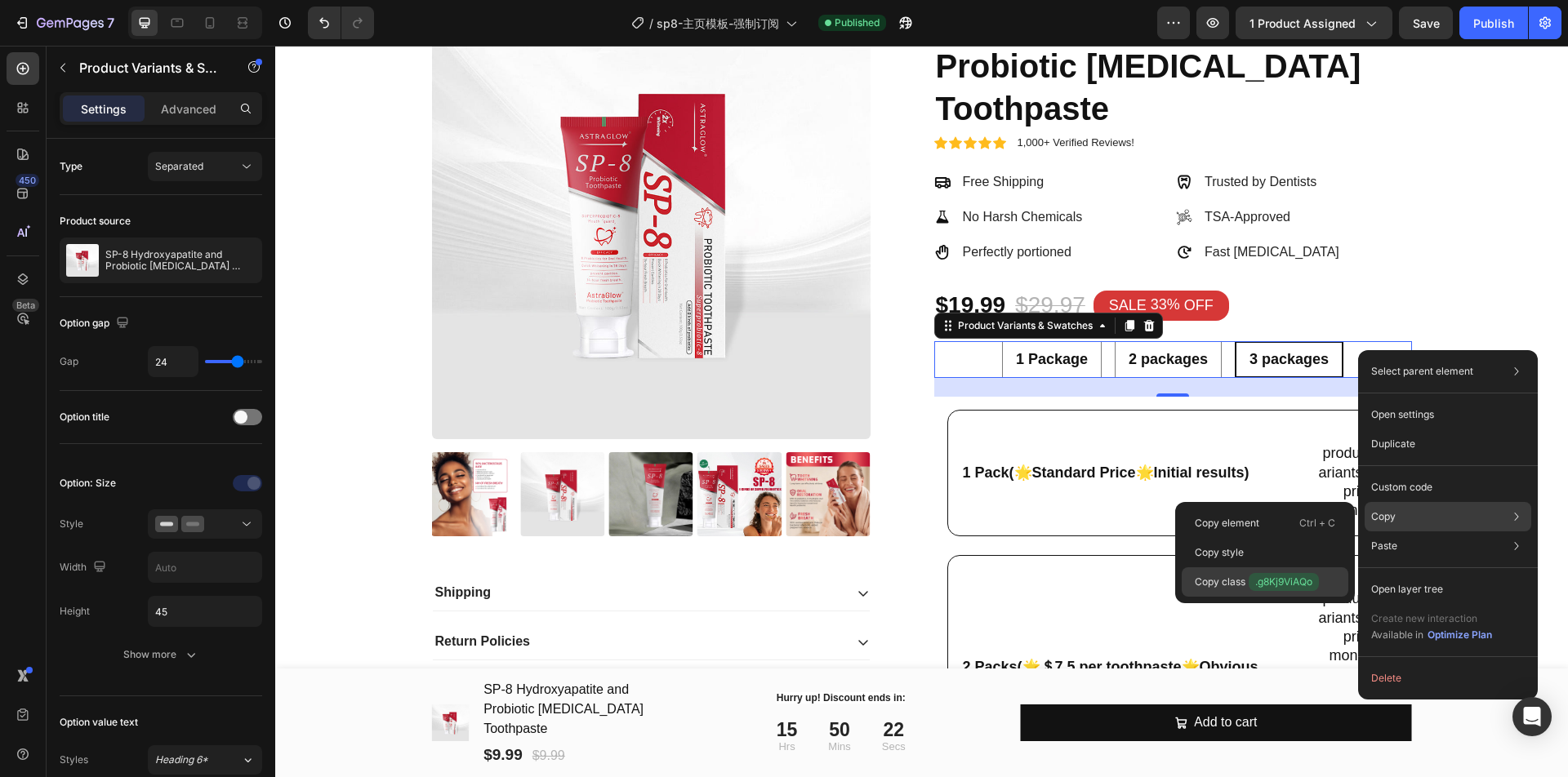
drag, startPoint x: 1263, startPoint y: 576, endPoint x: 854, endPoint y: 504, distance: 415.3
click at [1263, 576] on span ".g8Kj9ViAQo" at bounding box center [1284, 581] width 70 height 18
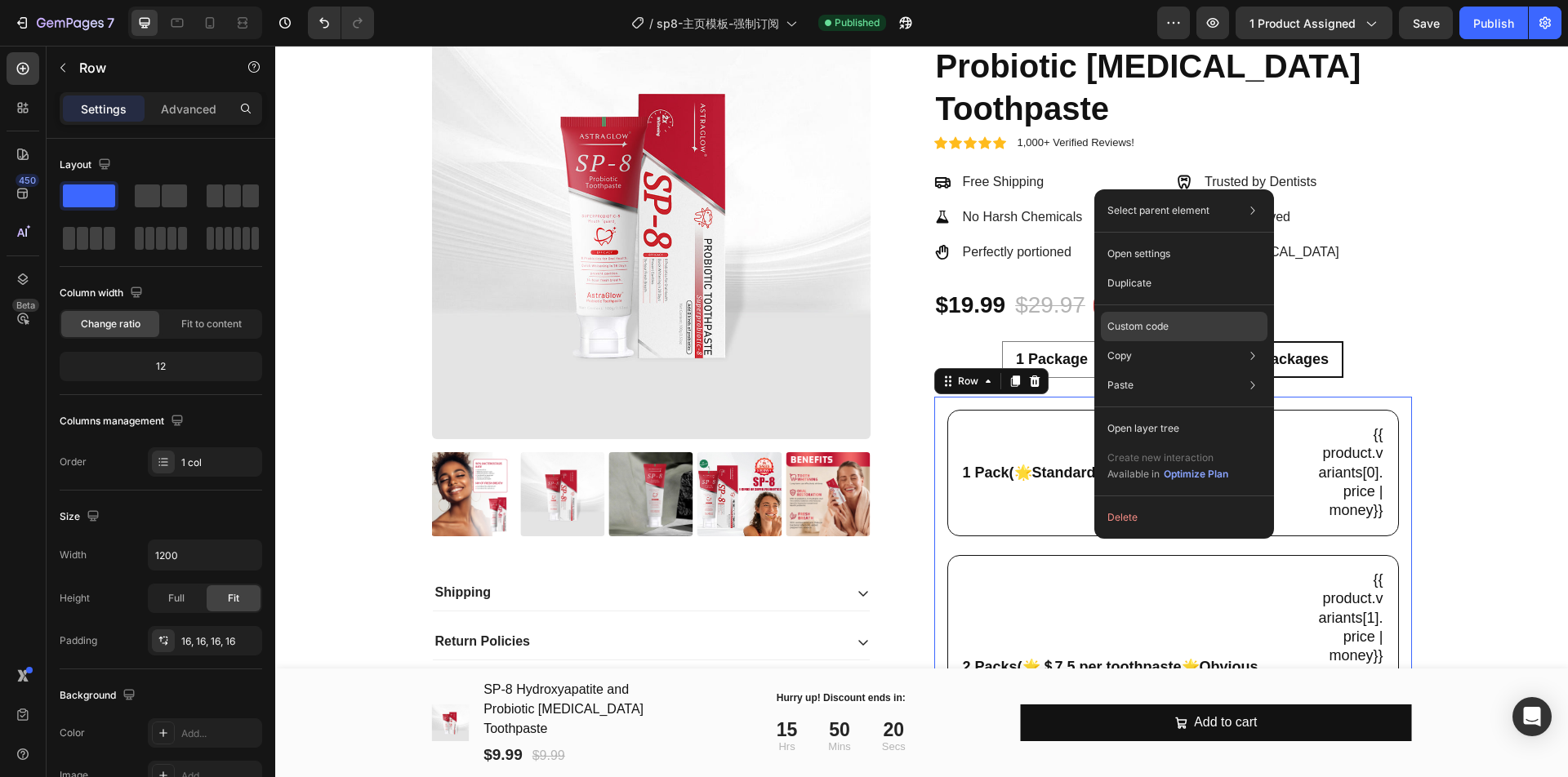
click at [1164, 331] on p "Custom code" at bounding box center [1138, 326] width 61 height 14
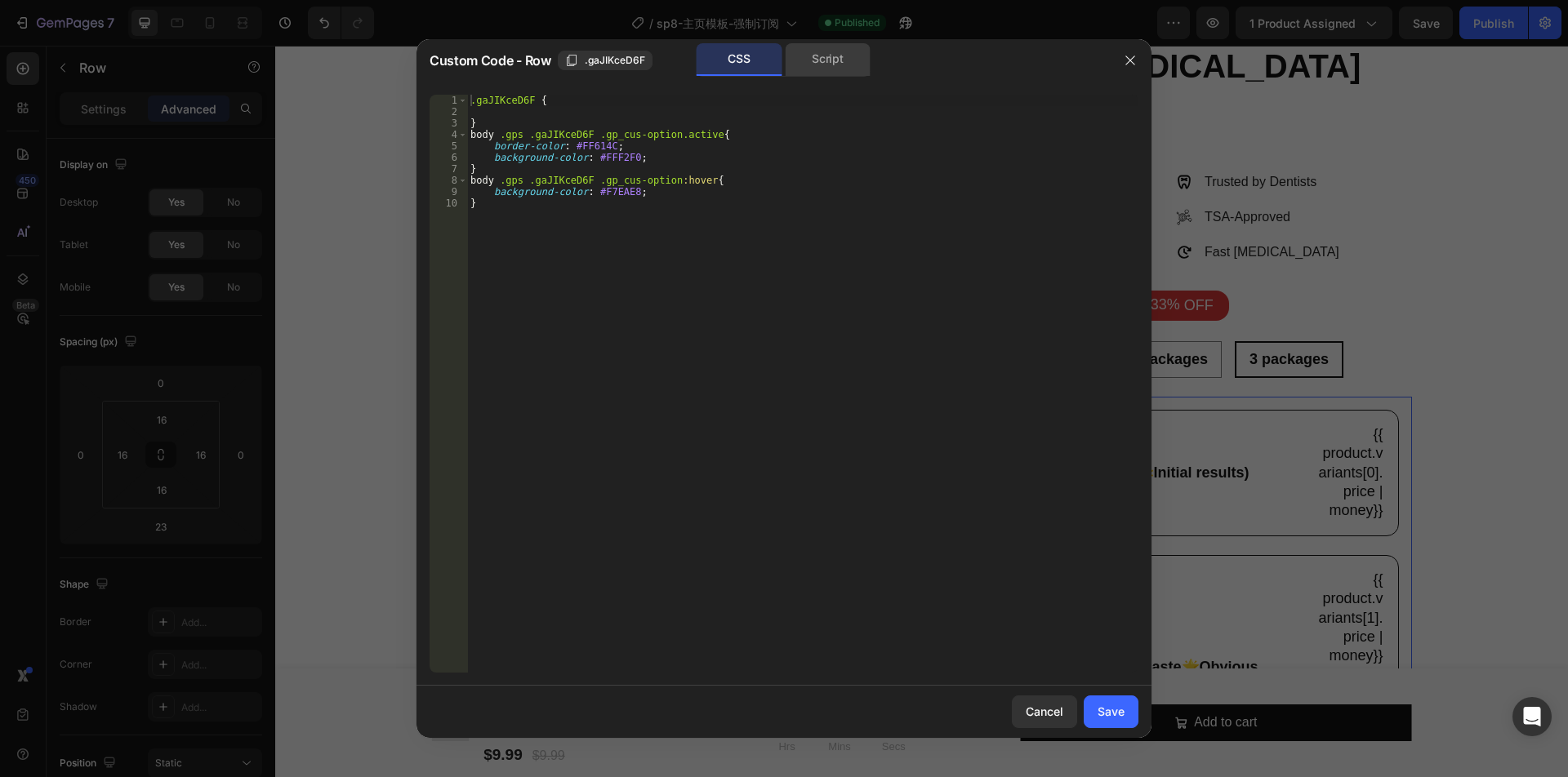
click at [816, 58] on div "Script" at bounding box center [827, 59] width 86 height 33
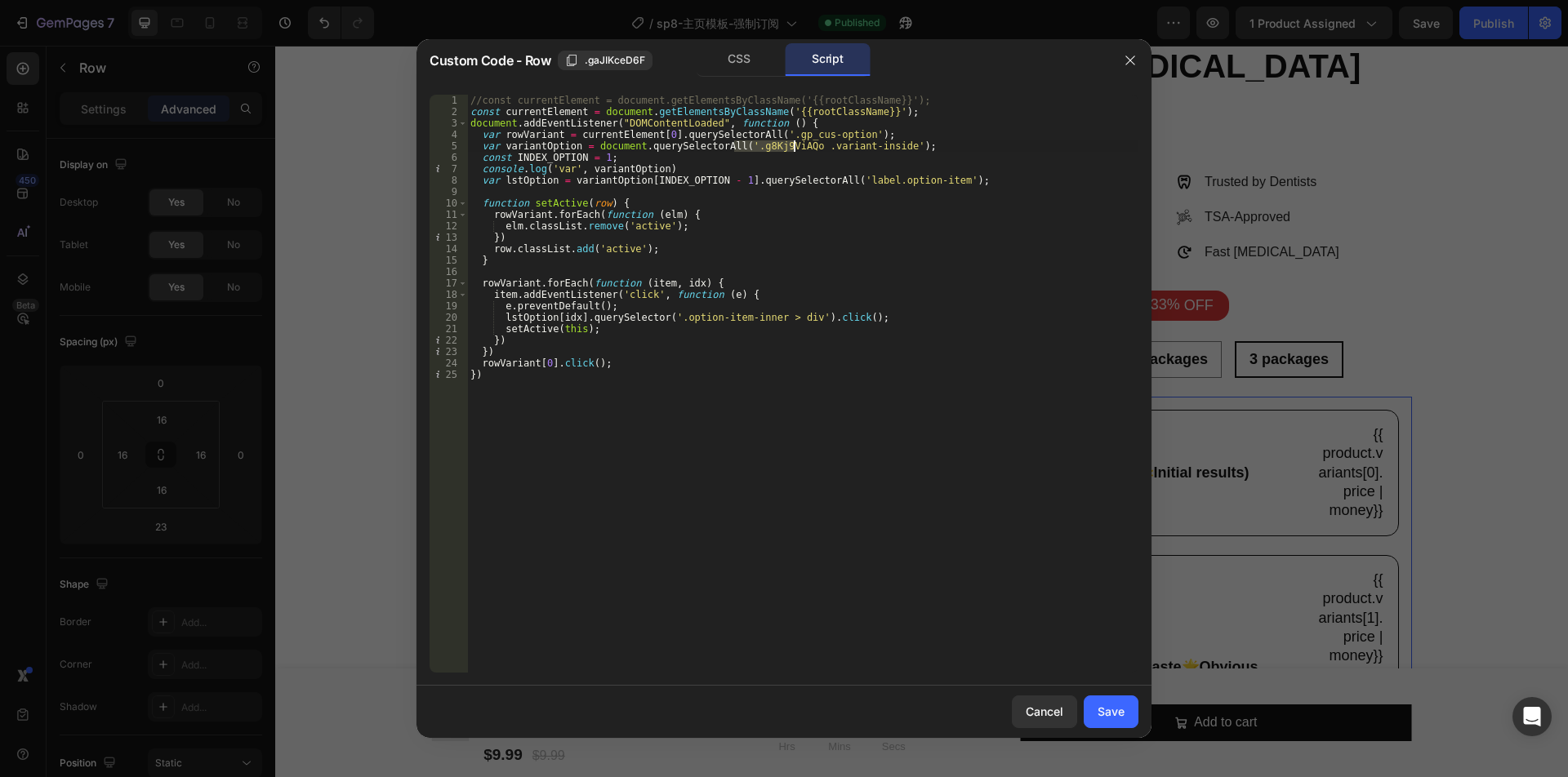
drag, startPoint x: 733, startPoint y: 150, endPoint x: 793, endPoint y: 148, distance: 60.0
click at [793, 148] on div "//const currentElement = document.getElementsByClassName('{{rootClassName}}'); …" at bounding box center [803, 395] width 671 height 601
paste textarea ".g8Kj9ViAQo"
type textarea "var variantOption = document.querySelectorAll('.g8Kj9ViAQo .variant-inside');"
click at [1115, 713] on div "Save" at bounding box center [1112, 712] width 27 height 17
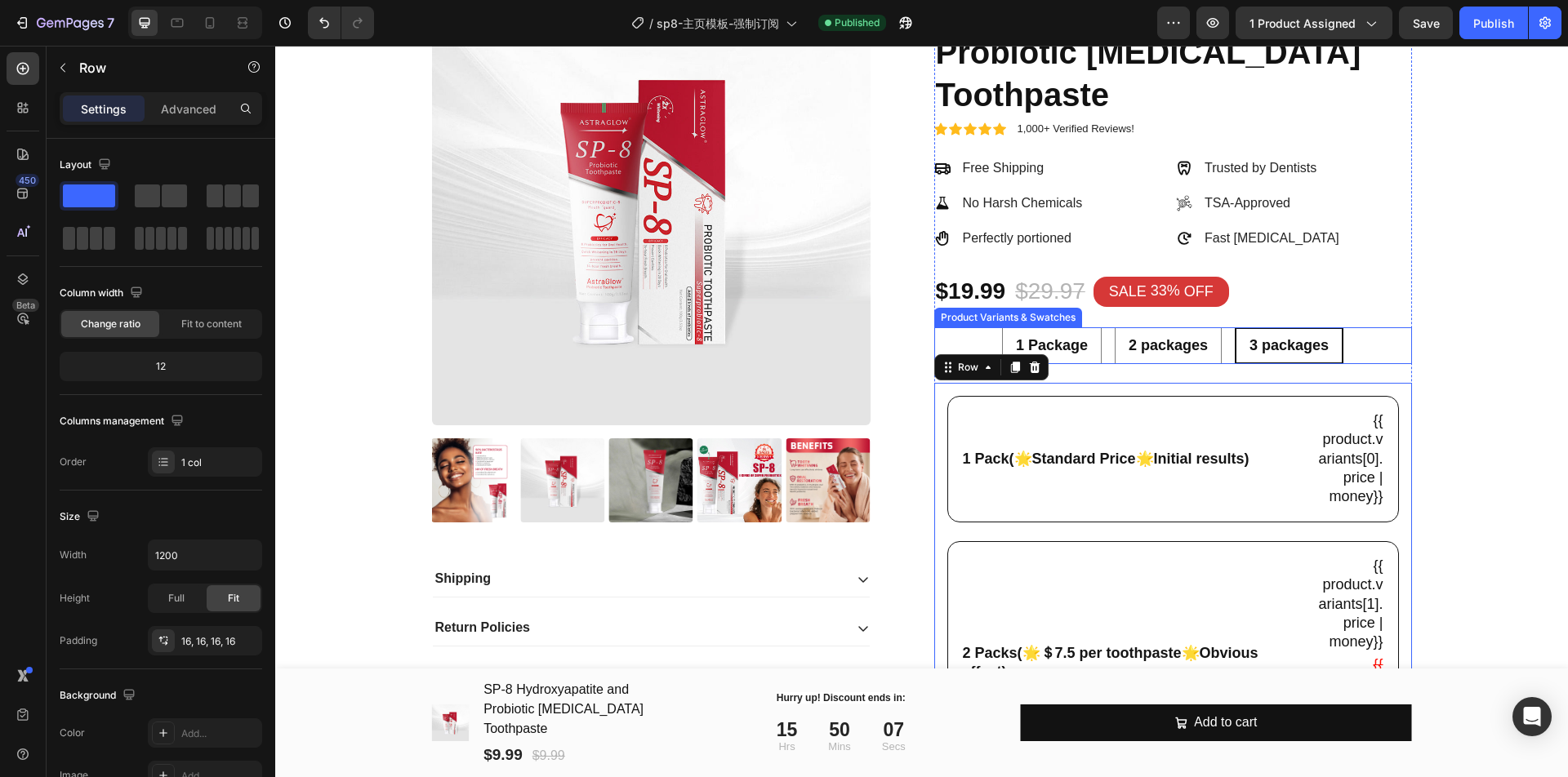
scroll to position [348, 0]
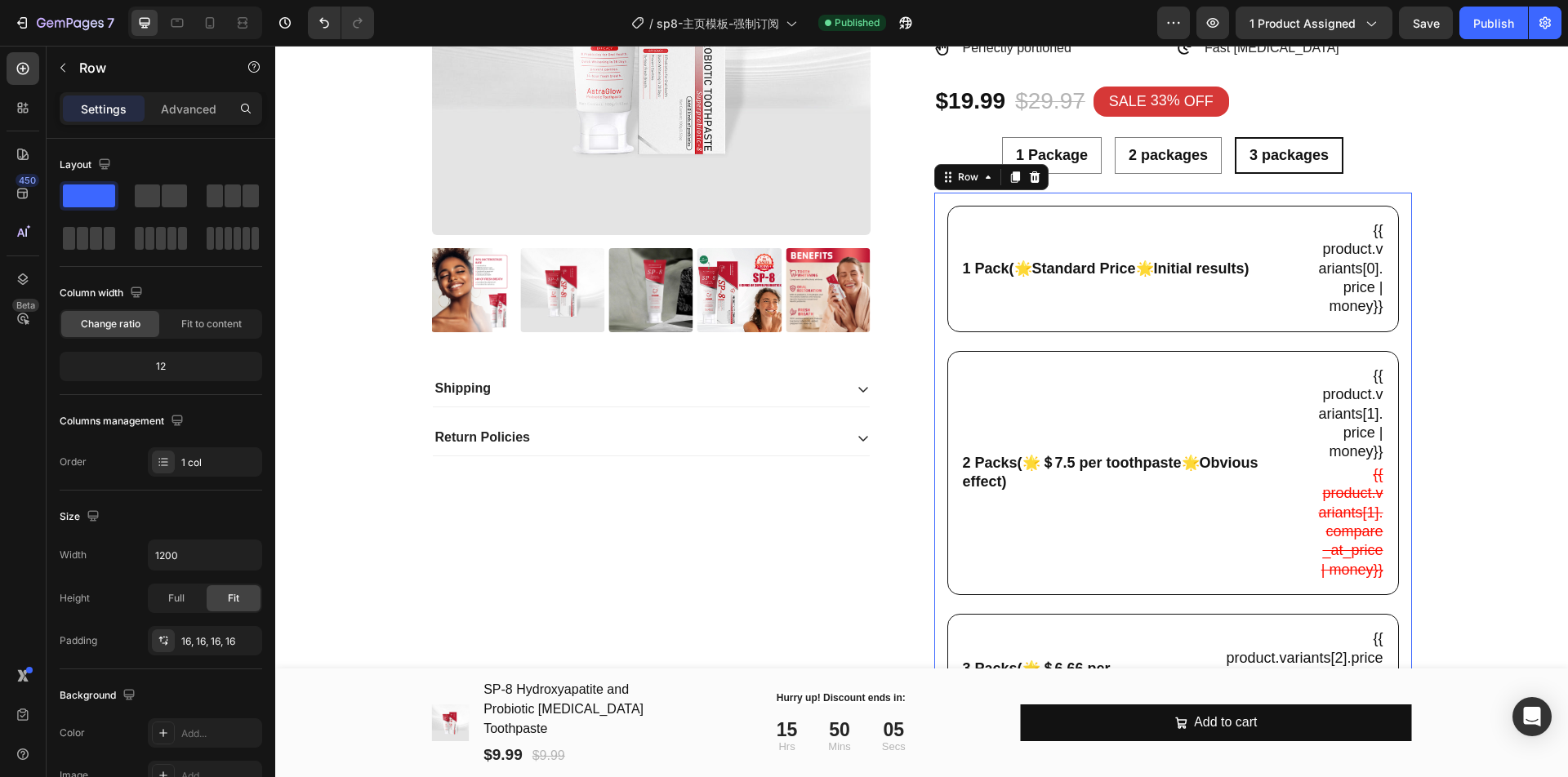
click at [1111, 338] on div "1 Pack(🌟Standard Price🌟Initial results) Text Block {{ product.variants[0].price…" at bounding box center [1173, 493] width 452 height 576
click at [1486, 23] on div "Publish" at bounding box center [1493, 23] width 41 height 17
click at [1358, 165] on div "1 Package 1 Package 1 Package 2 packages 2 packages 2 packages 3 packages 3 pac…" at bounding box center [1173, 155] width 478 height 36
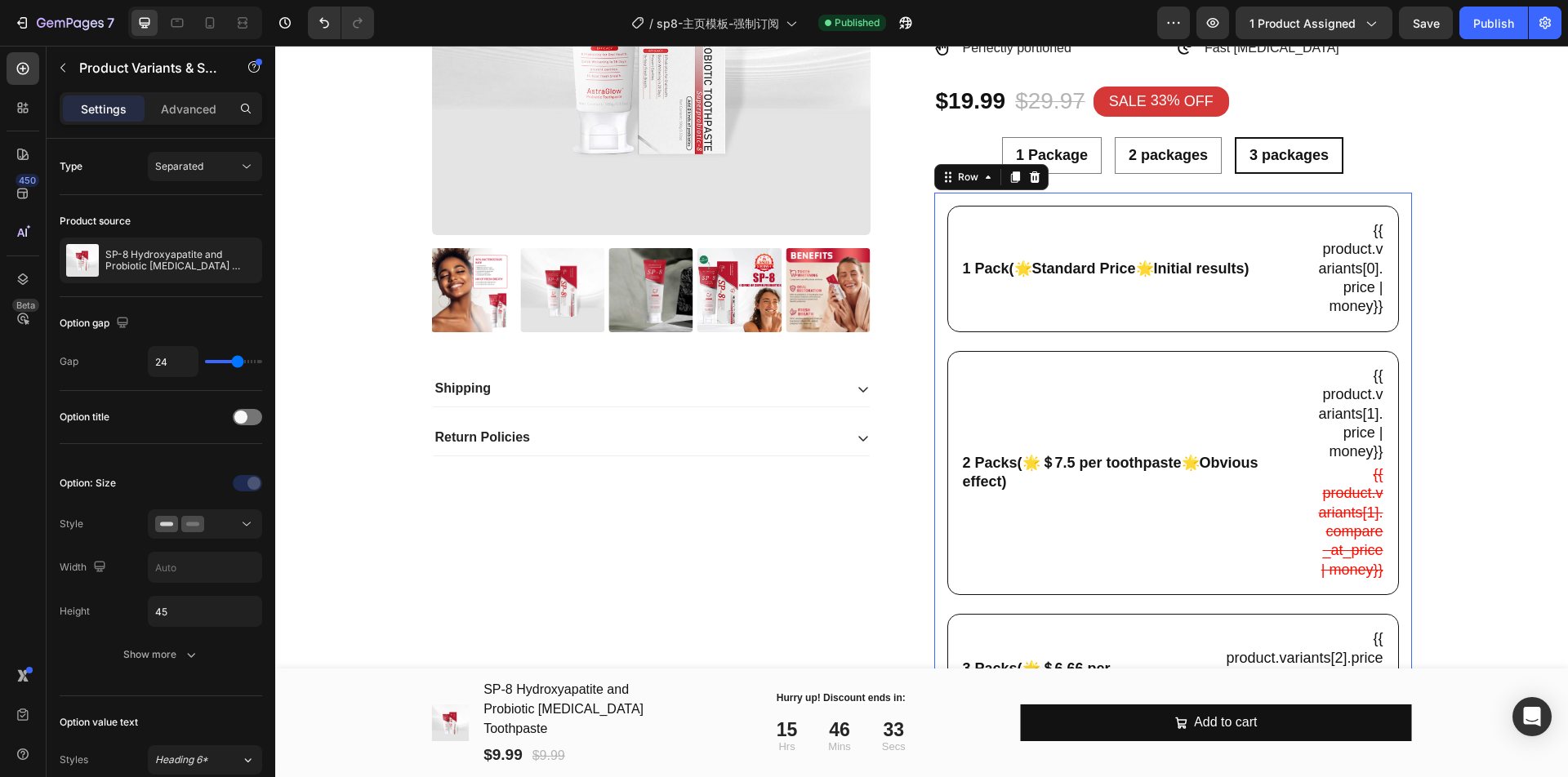
click at [1108, 344] on div "1 Pack(🌟Standard Price🌟Initial results) Text Block {{ product.variants[0].price…" at bounding box center [1173, 493] width 452 height 576
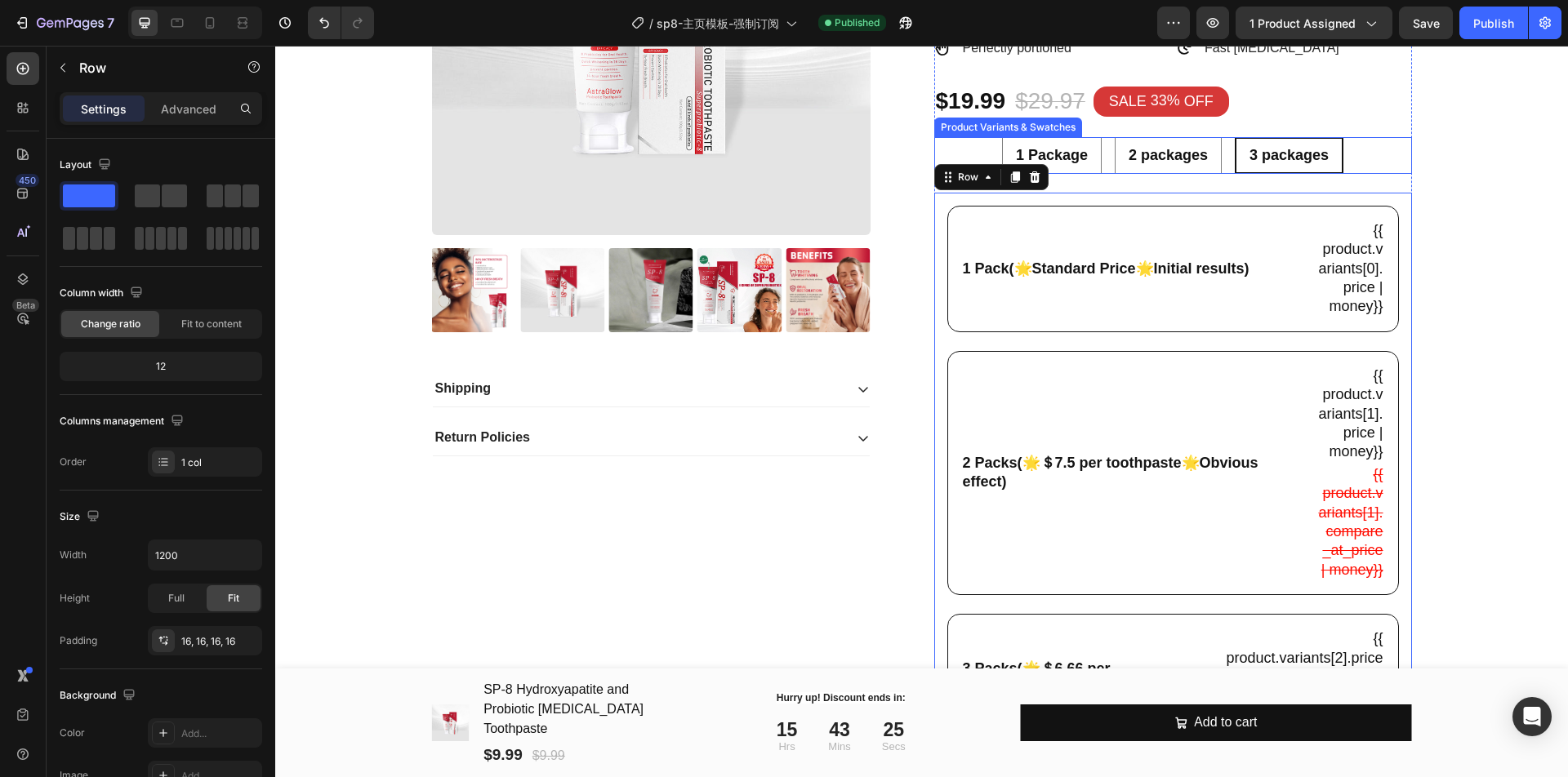
click at [1352, 158] on div "1 Package 1 Package 1 Package 2 packages 2 packages 2 packages 3 packages 3 pac…" at bounding box center [1173, 155] width 478 height 36
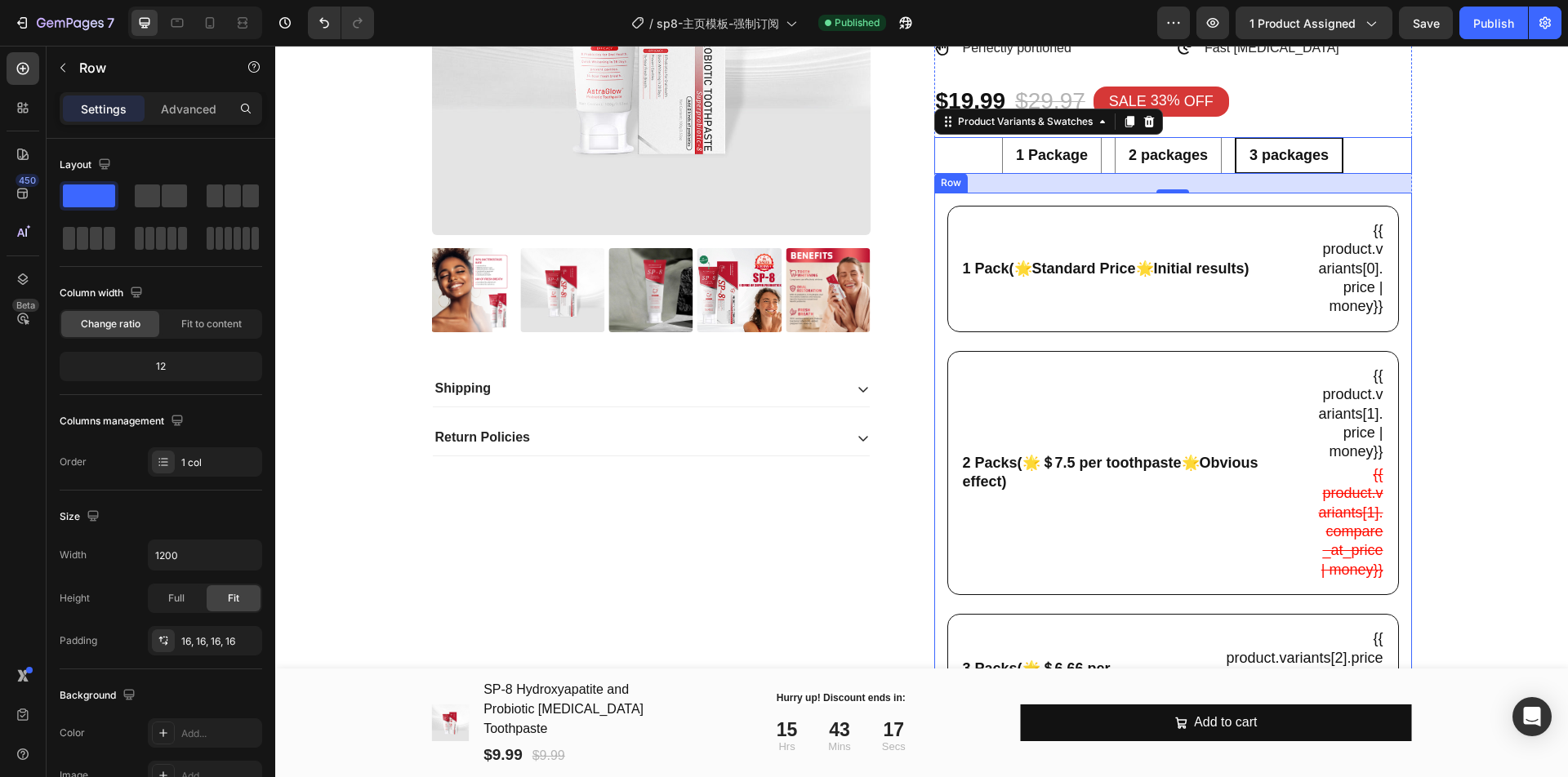
click at [1130, 346] on div "1 Pack(🌟Standard Price🌟Initial results) Text Block {{ product.variants[0].price…" at bounding box center [1173, 493] width 452 height 576
